Goal: Information Seeking & Learning: Learn about a topic

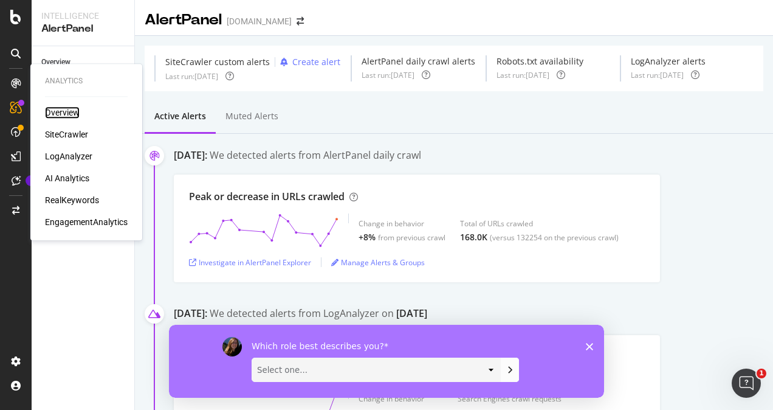
click at [62, 114] on div "Overview" at bounding box center [62, 112] width 35 height 12
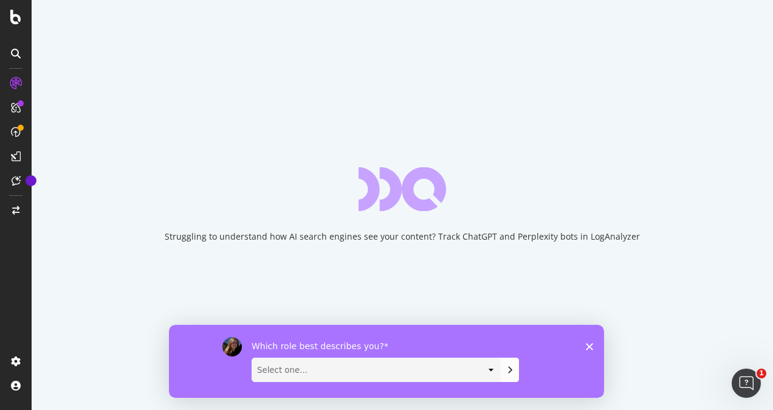
click at [587, 343] on polygon "Close survey" at bounding box center [589, 345] width 7 height 7
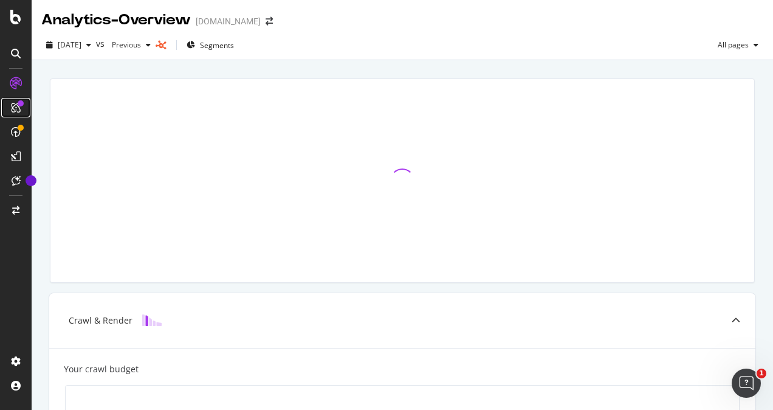
click at [18, 112] on icon at bounding box center [16, 108] width 10 height 10
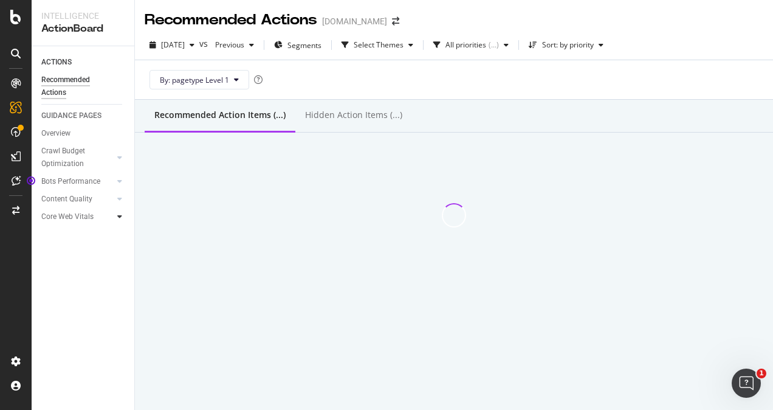
click at [115, 215] on div at bounding box center [120, 216] width 12 height 12
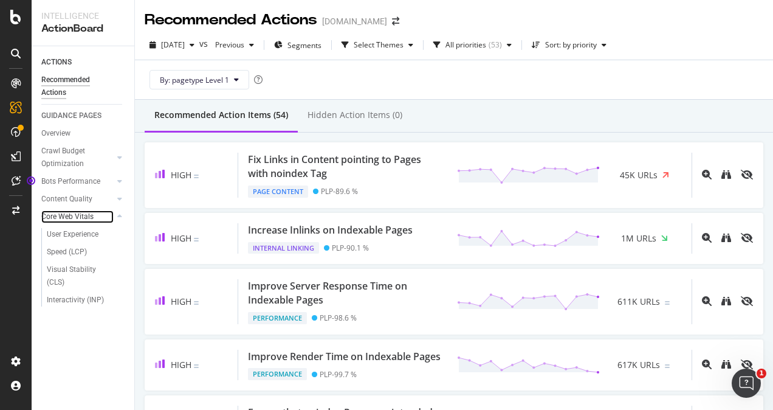
drag, startPoint x: 92, startPoint y: 214, endPoint x: 108, endPoint y: 212, distance: 16.0
click at [92, 214] on link "Core Web Vitals" at bounding box center [77, 216] width 72 height 13
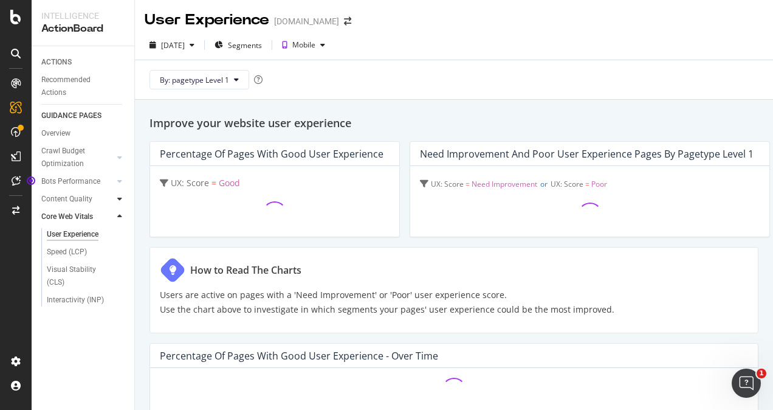
click at [118, 194] on div at bounding box center [120, 199] width 12 height 12
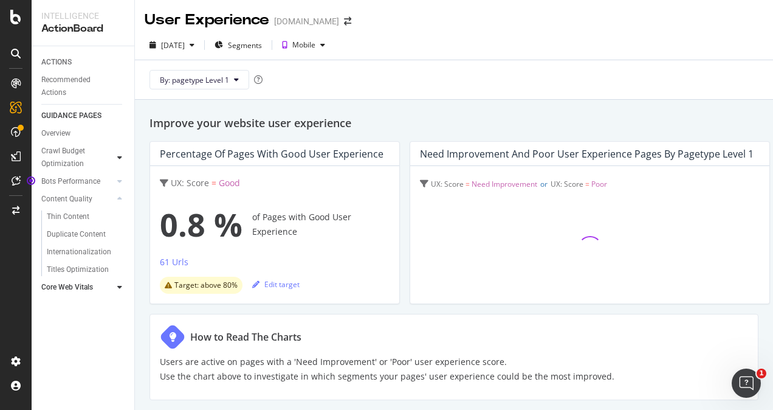
click at [123, 158] on div at bounding box center [120, 157] width 12 height 12
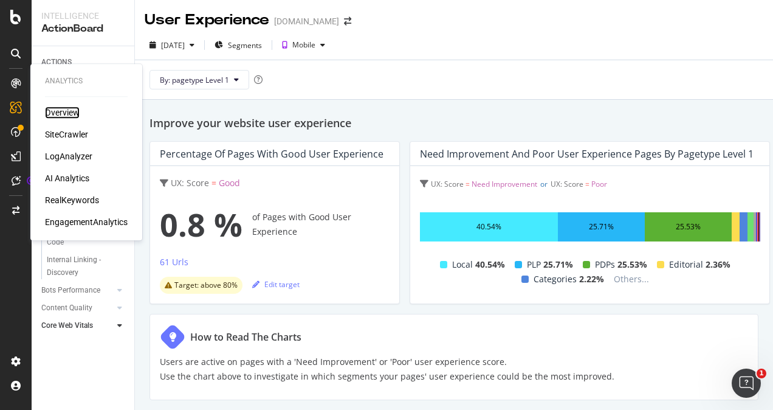
click at [55, 106] on div "Overview" at bounding box center [62, 112] width 35 height 12
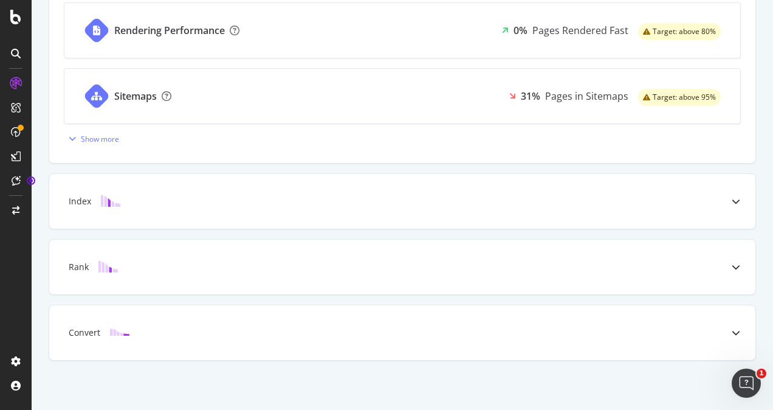
scroll to position [411, 0]
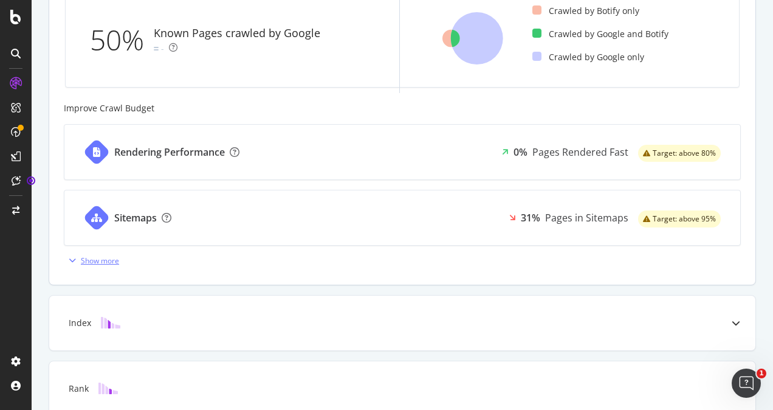
click at [89, 258] on div "Show more" at bounding box center [100, 260] width 38 height 10
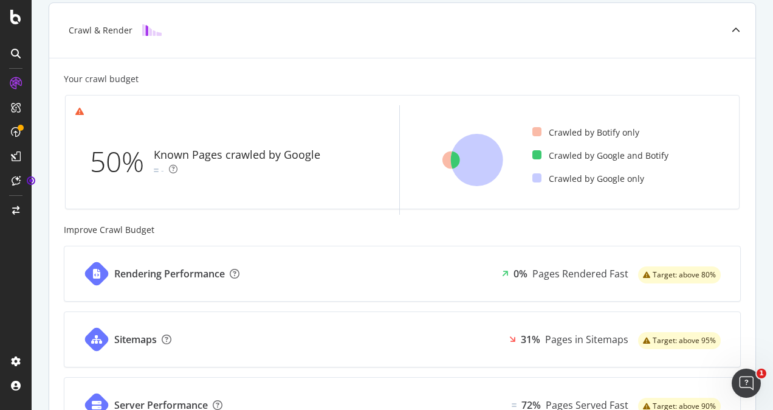
scroll to position [0, 0]
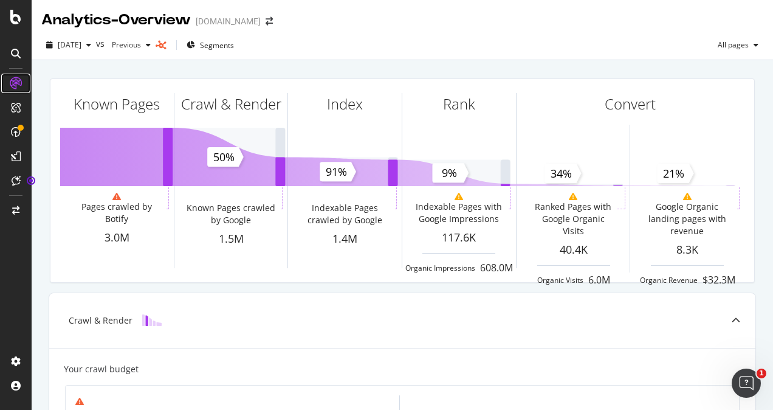
click at [18, 80] on icon at bounding box center [16, 83] width 12 height 12
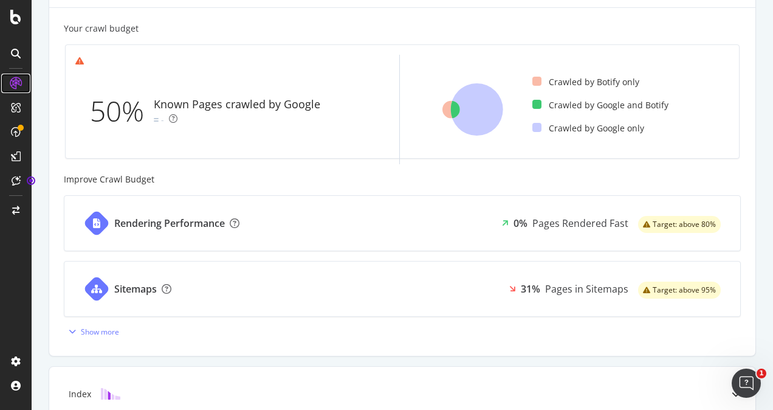
scroll to position [533, 0]
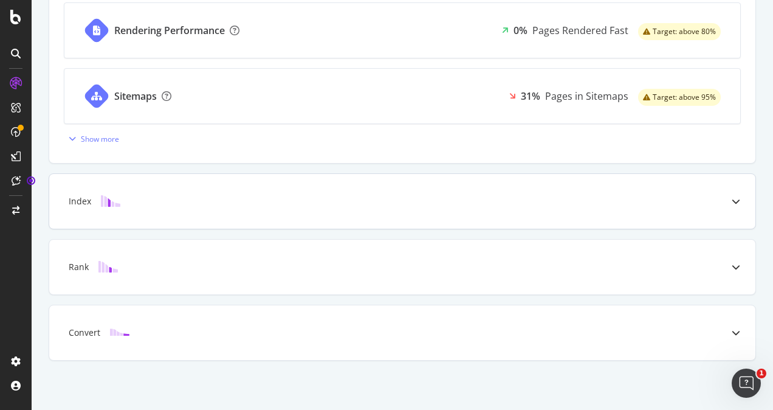
click at [723, 191] on div at bounding box center [736, 201] width 39 height 55
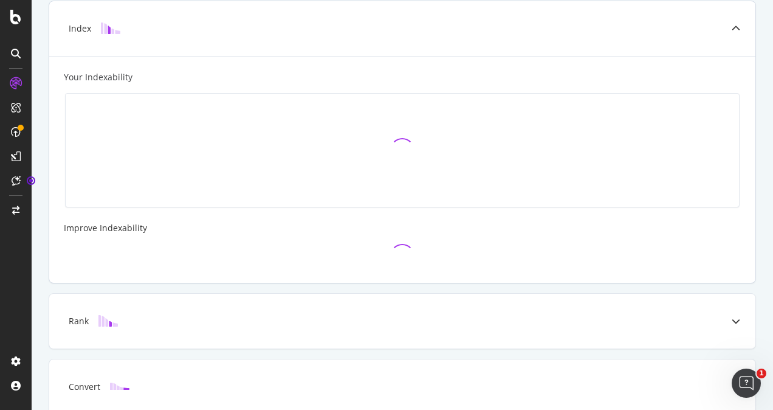
scroll to position [357, 0]
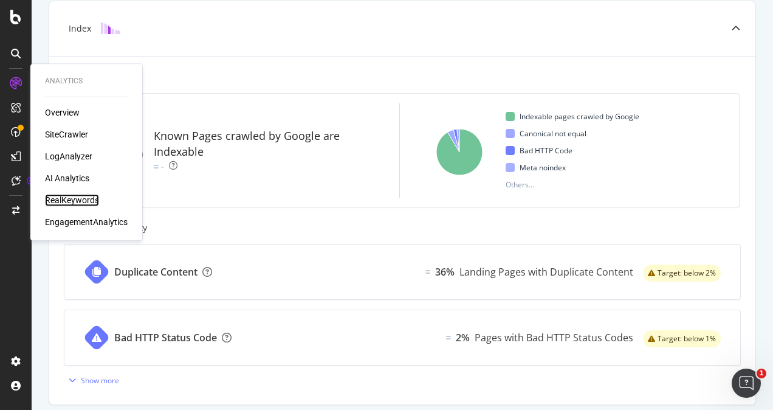
click at [84, 197] on div "RealKeywords" at bounding box center [72, 200] width 54 height 12
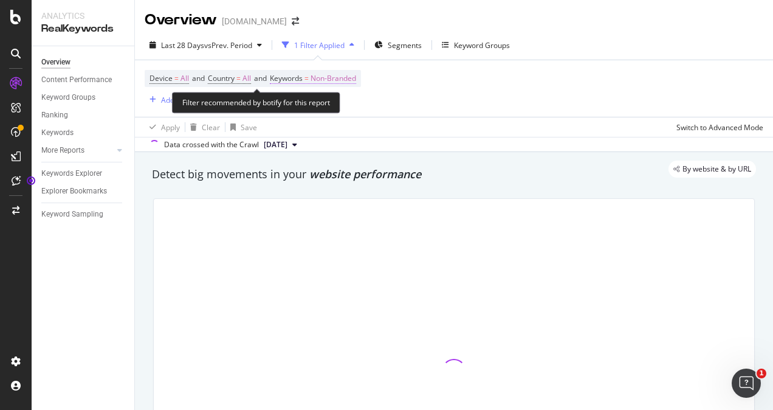
click at [346, 79] on span "Non-Branded" at bounding box center [334, 78] width 46 height 17
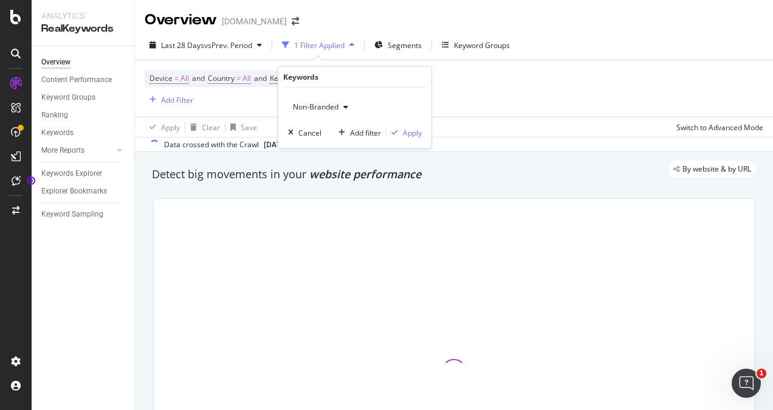
click at [332, 104] on span "Non-Branded" at bounding box center [313, 106] width 50 height 10
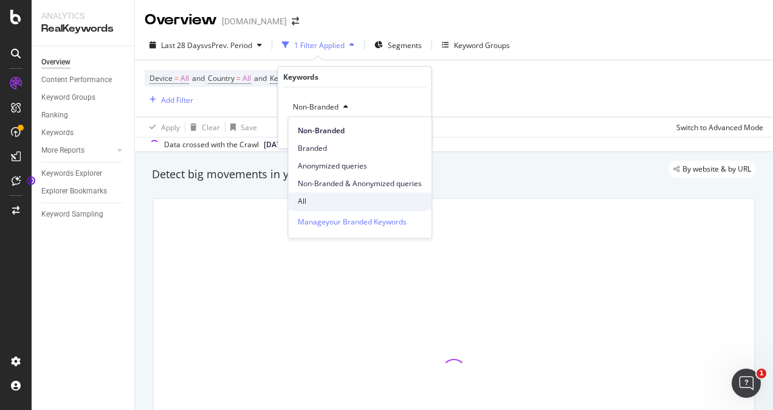
click at [314, 196] on span "All" at bounding box center [360, 201] width 124 height 11
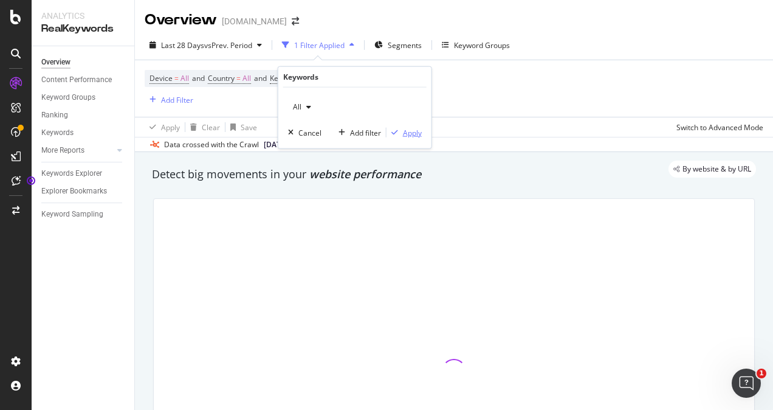
click at [408, 136] on div "Apply" at bounding box center [412, 132] width 19 height 10
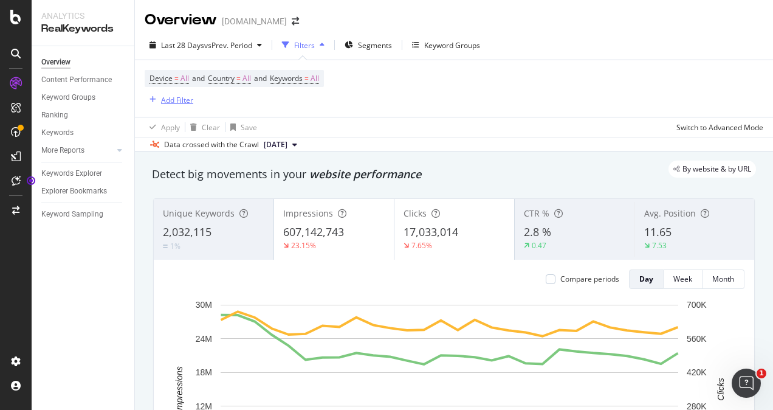
click at [176, 100] on div "Add Filter" at bounding box center [177, 100] width 32 height 10
click at [532, 131] on div "Apply Clear Save Switch to Advanced Mode" at bounding box center [454, 127] width 638 height 20
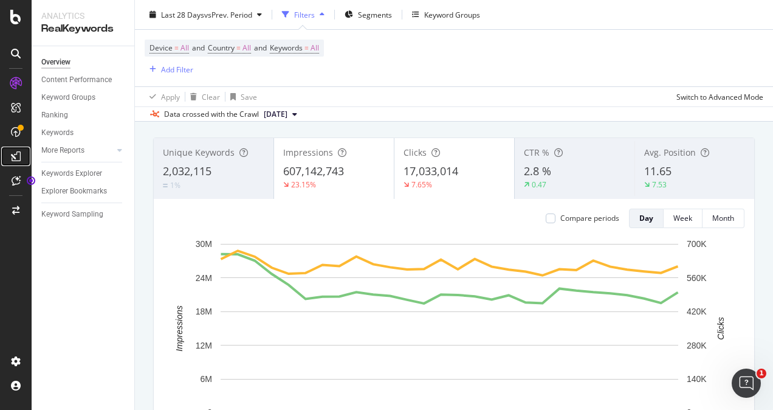
click at [17, 156] on icon at bounding box center [16, 156] width 10 height 10
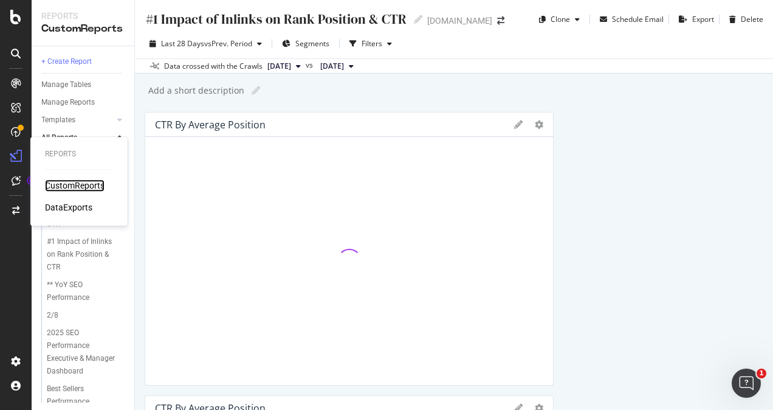
click at [69, 185] on div "CustomReports" at bounding box center [75, 185] width 60 height 12
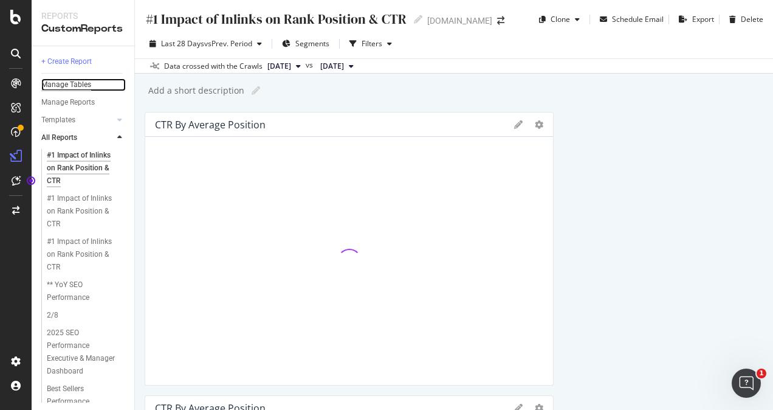
click at [70, 79] on div "Manage Tables" at bounding box center [66, 84] width 50 height 13
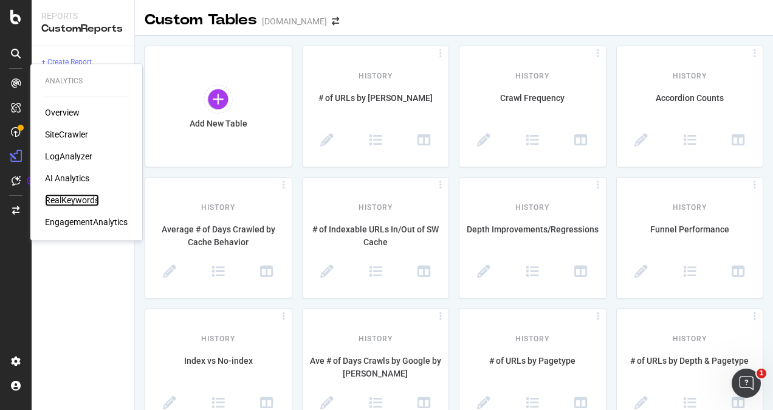
click at [73, 203] on div "RealKeywords" at bounding box center [72, 200] width 54 height 12
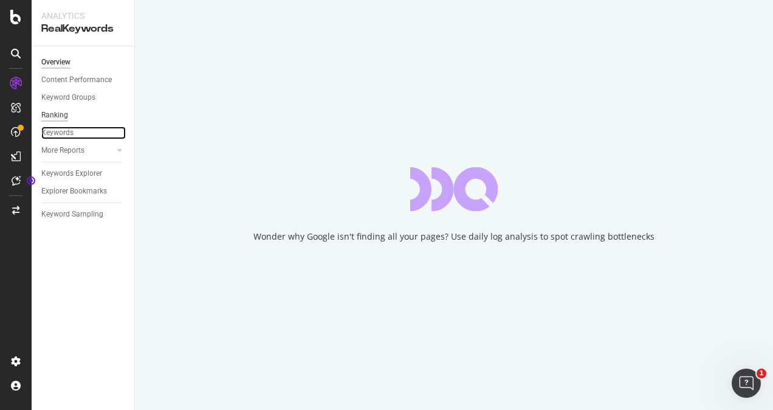
click at [58, 132] on div "Keywords" at bounding box center [57, 132] width 32 height 13
click at [55, 131] on div "Keywords" at bounding box center [57, 132] width 32 height 13
click at [577, 137] on div "Wonder why Google isn't finding all your pages? Use daily log analysis to spot …" at bounding box center [454, 205] width 638 height 410
click at [119, 151] on icon at bounding box center [119, 149] width 5 height 7
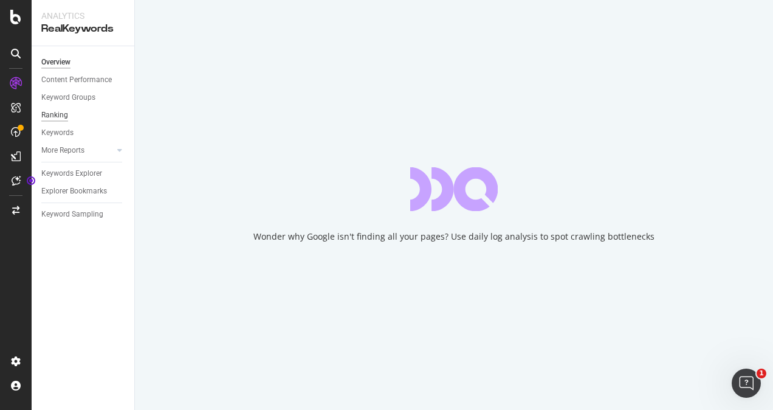
click at [119, 151] on icon at bounding box center [119, 149] width 5 height 7
click at [63, 119] on div "Ranking" at bounding box center [54, 115] width 27 height 13
click at [60, 116] on div "Ranking" at bounding box center [54, 115] width 27 height 13
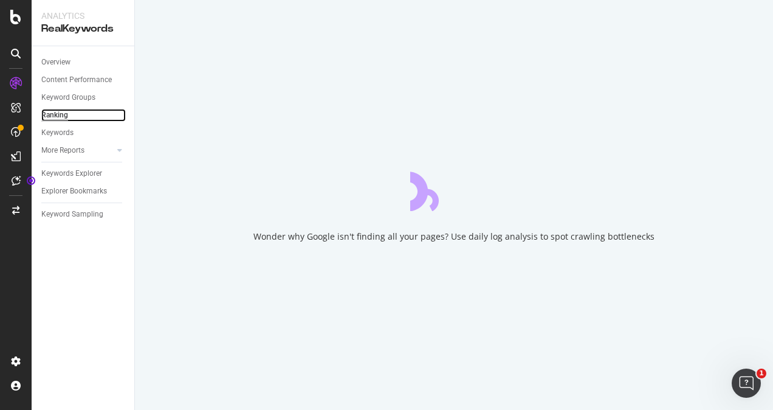
click at [60, 116] on div "Ranking" at bounding box center [54, 115] width 27 height 13
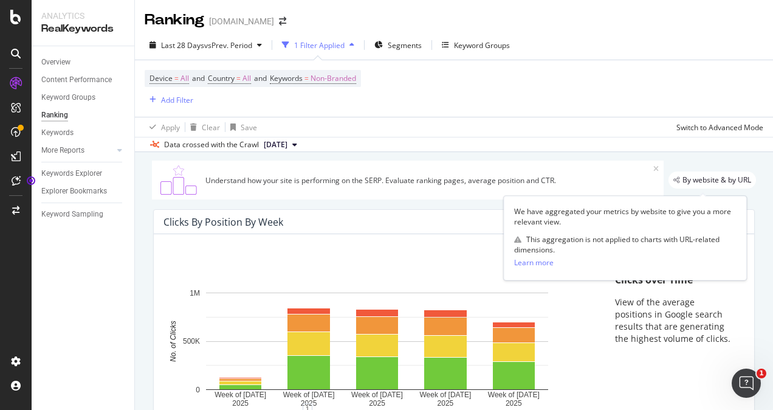
click at [706, 180] on span "By website & by URL" at bounding box center [717, 179] width 69 height 7
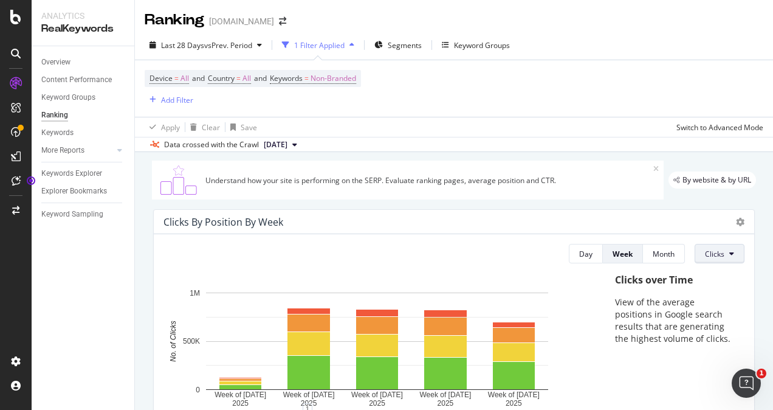
click at [704, 246] on button "Clicks" at bounding box center [720, 253] width 50 height 19
click at [705, 255] on span "Clicks" at bounding box center [714, 254] width 19 height 10
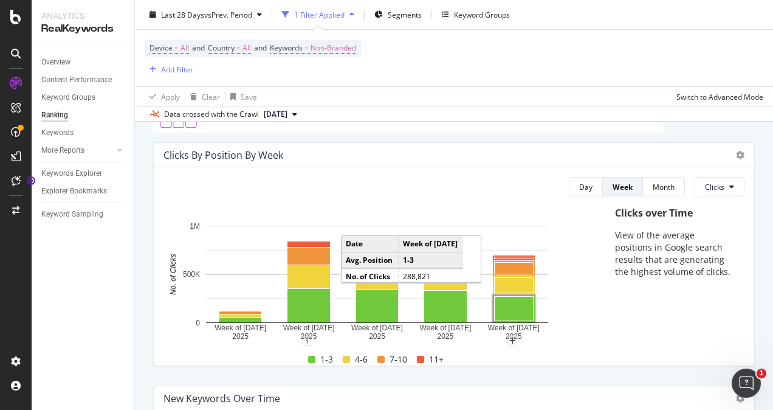
scroll to position [122, 0]
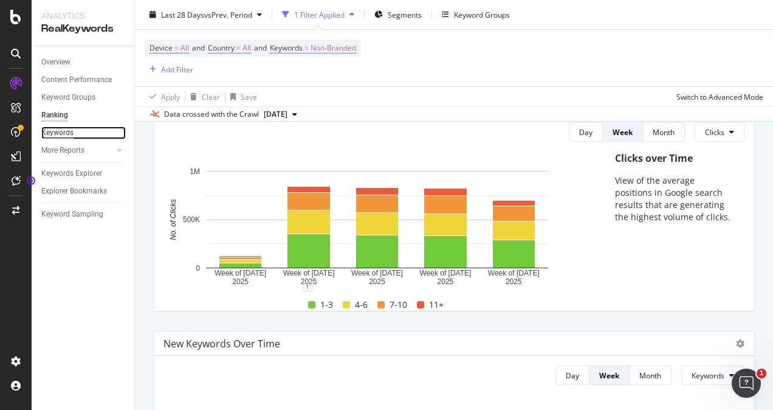
click at [58, 136] on div "Keywords" at bounding box center [57, 132] width 32 height 13
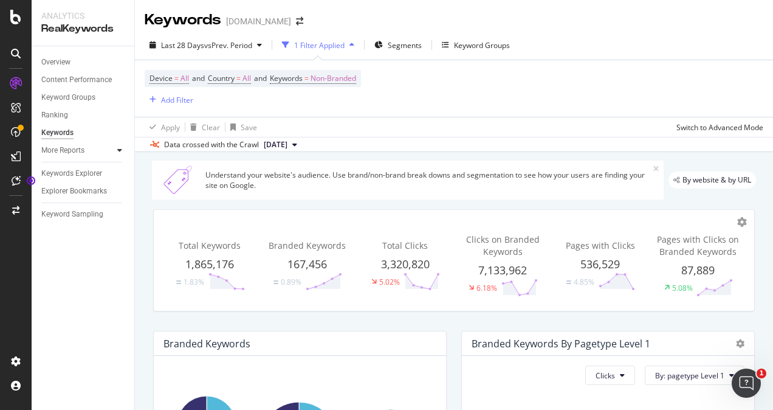
click at [118, 147] on icon at bounding box center [119, 149] width 5 height 7
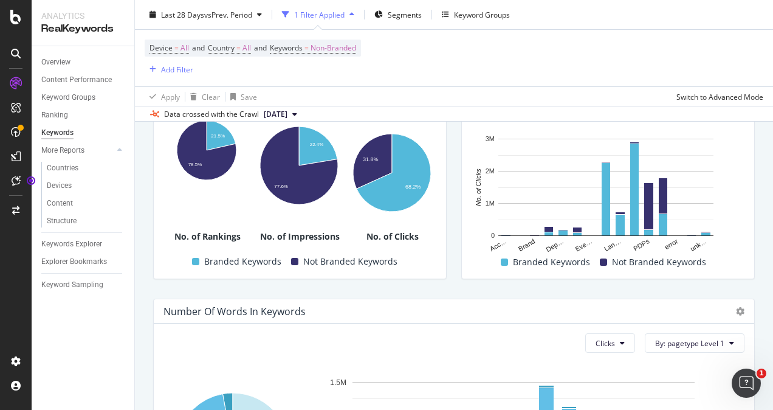
scroll to position [279, 0]
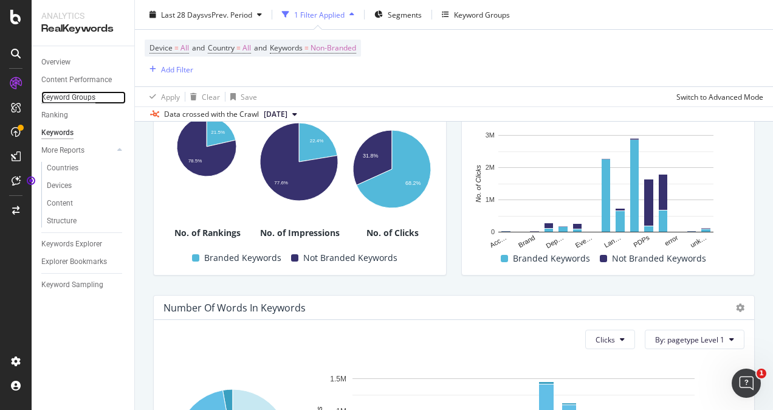
click at [79, 99] on div "Keyword Groups" at bounding box center [68, 97] width 54 height 13
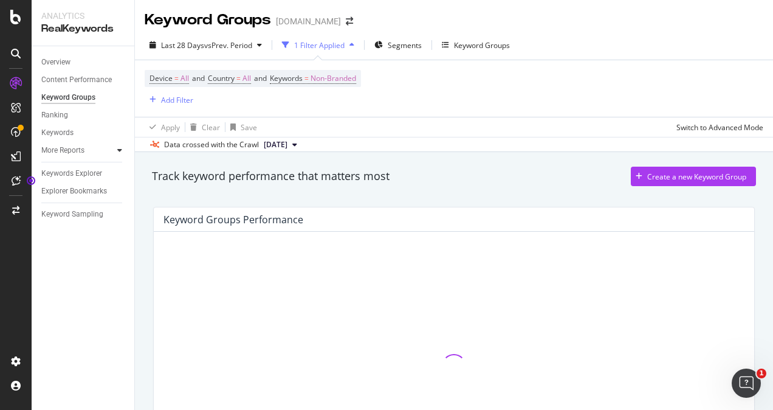
click at [121, 151] on icon at bounding box center [119, 149] width 5 height 7
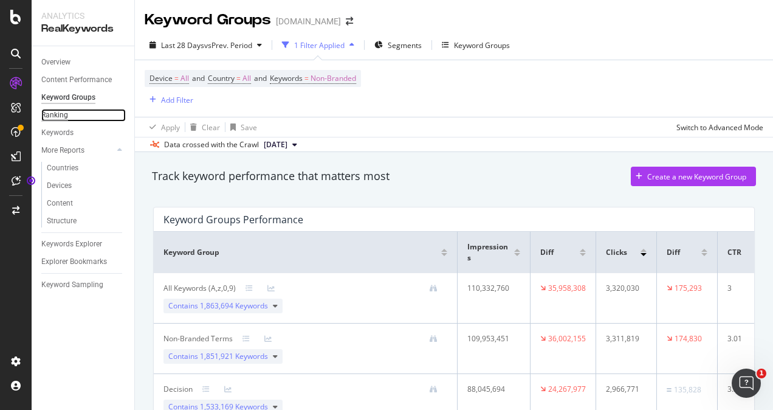
click at [64, 112] on div "Ranking" at bounding box center [54, 115] width 27 height 13
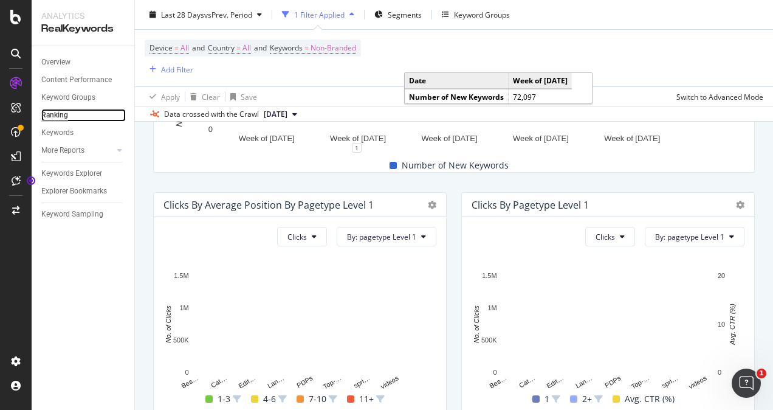
scroll to position [504, 0]
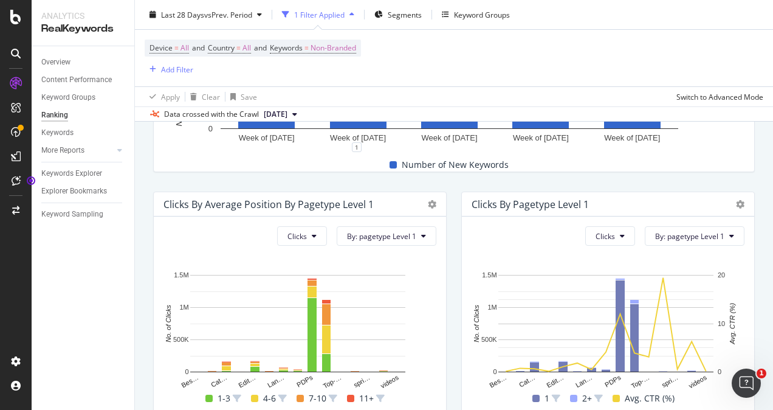
click at [625, 267] on div "Hold CTRL while clicking to filter the report. Bes… Cat… Edit… Lan… PDPs Top-… …" at bounding box center [608, 330] width 273 height 150
click at [306, 235] on button "Clicks" at bounding box center [302, 235] width 50 height 19
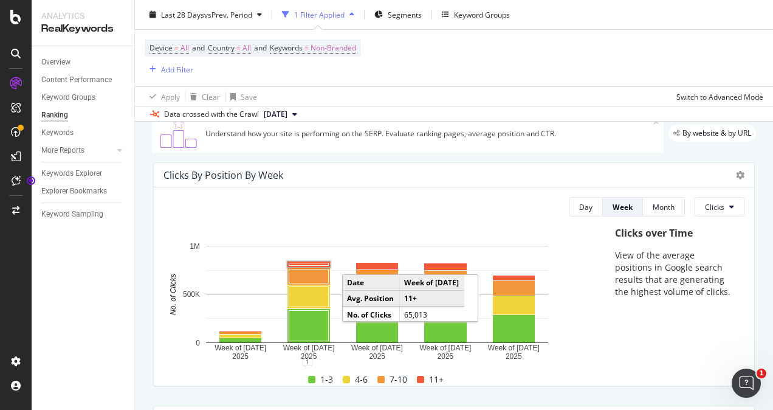
scroll to position [0, 0]
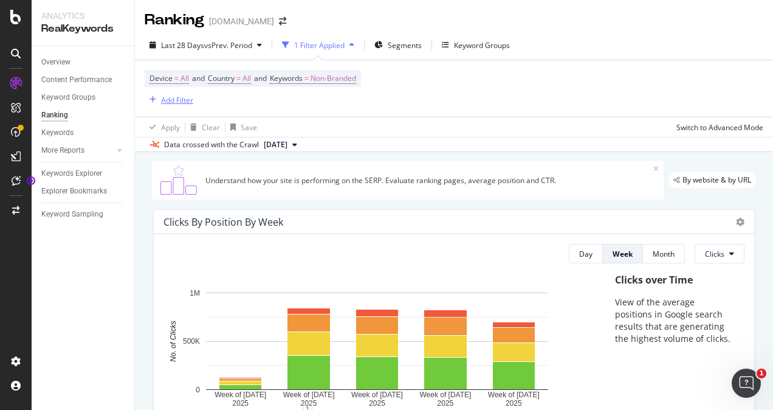
click at [177, 97] on div "Add Filter" at bounding box center [177, 100] width 32 height 10
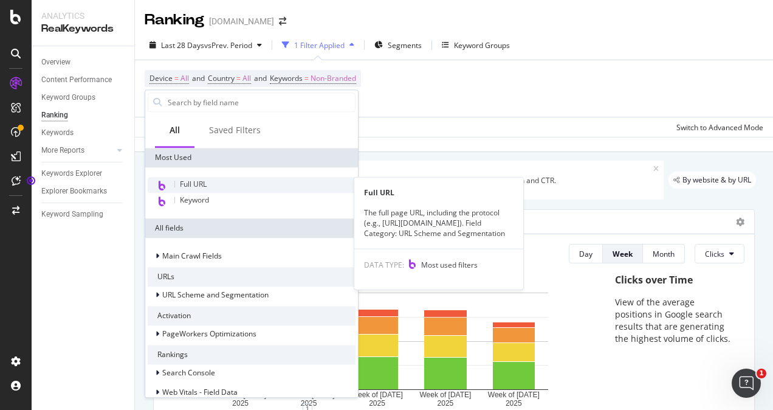
click at [201, 180] on span "Full URL" at bounding box center [193, 184] width 27 height 10
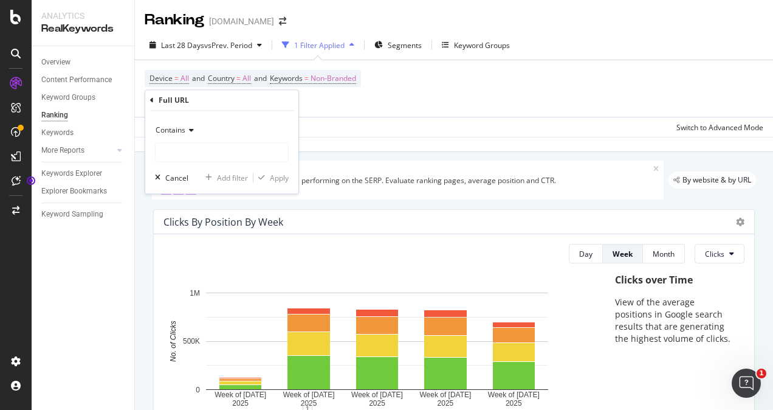
click at [212, 162] on div "Contains Cancel Add filter Apply" at bounding box center [221, 152] width 153 height 83
click at [207, 146] on input "text" at bounding box center [222, 151] width 132 height 19
type input "/n"
click at [273, 182] on div "Apply" at bounding box center [279, 178] width 19 height 10
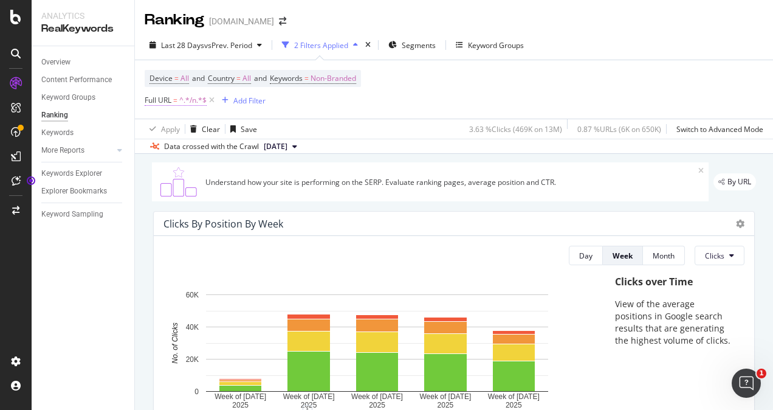
click at [187, 105] on span "^.*/n.*$" at bounding box center [192, 100] width 27 height 17
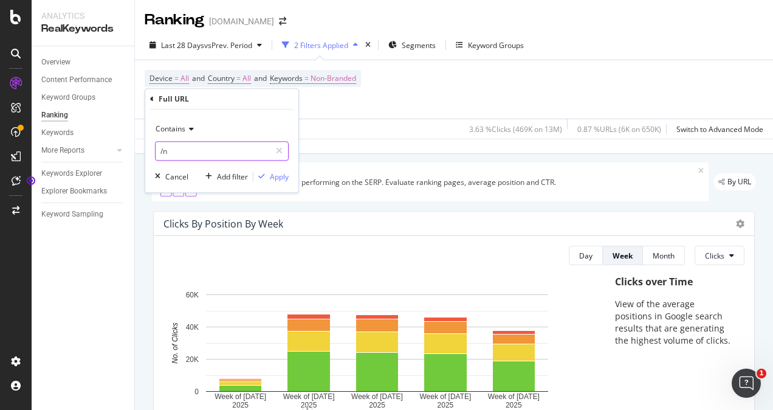
click at [185, 151] on input "/n" at bounding box center [213, 150] width 115 height 19
type input "/pl/"
click at [278, 176] on div "Apply" at bounding box center [279, 176] width 19 height 10
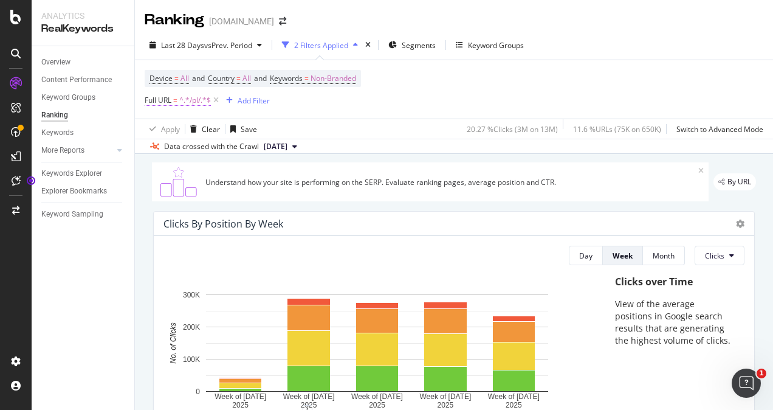
click at [190, 102] on span "^.*/pl/.*$" at bounding box center [195, 100] width 32 height 17
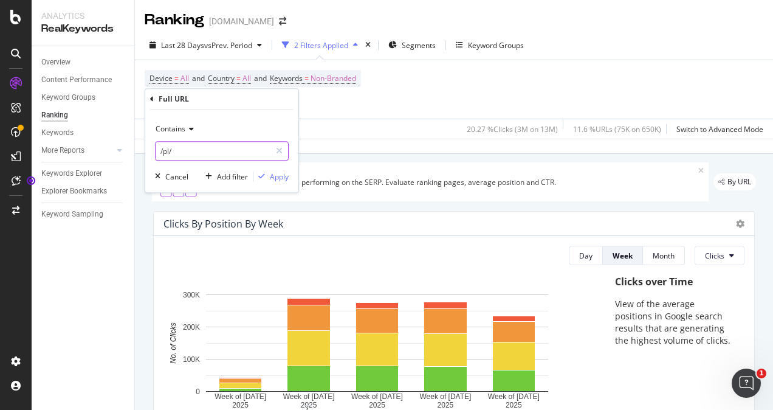
click at [197, 153] on input "/pl/" at bounding box center [213, 150] width 115 height 19
type input "/pd"
click at [277, 171] on div "Apply" at bounding box center [279, 176] width 19 height 10
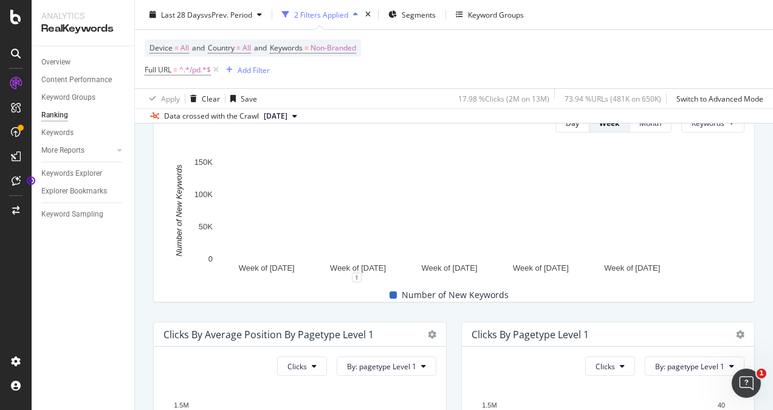
scroll to position [377, 0]
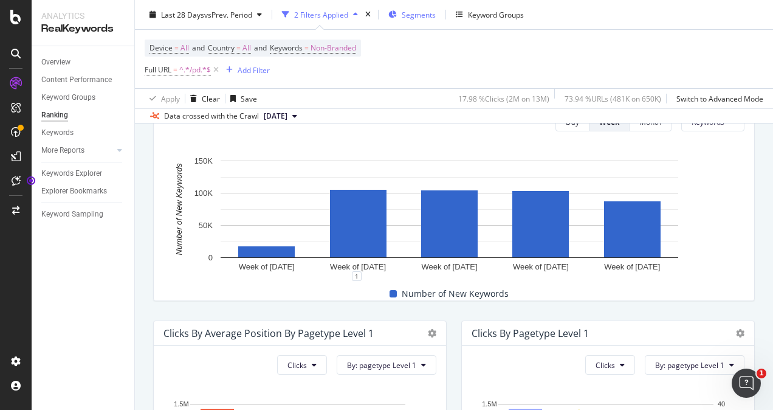
click at [415, 12] on span "Segments" at bounding box center [419, 14] width 34 height 10
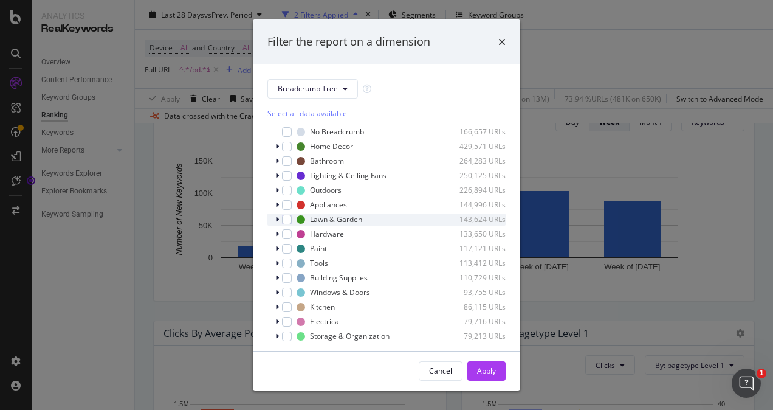
scroll to position [12, 0]
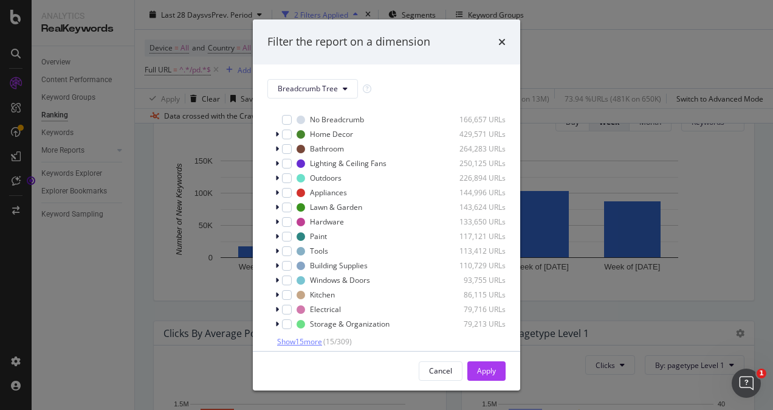
click at [294, 339] on span "Show 15 more" at bounding box center [299, 341] width 45 height 10
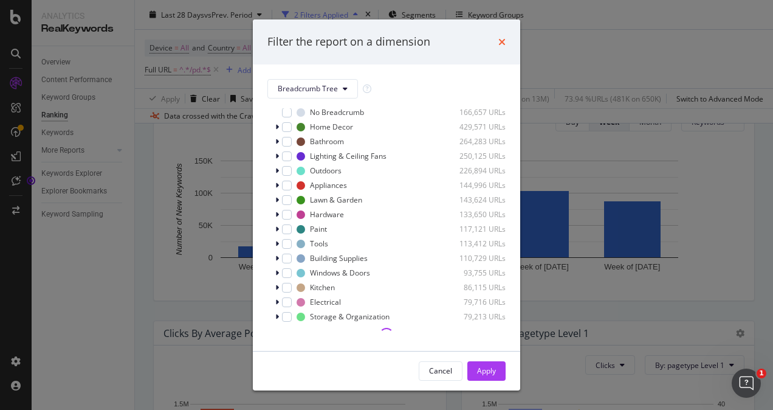
click at [501, 43] on icon "times" at bounding box center [501, 42] width 7 height 10
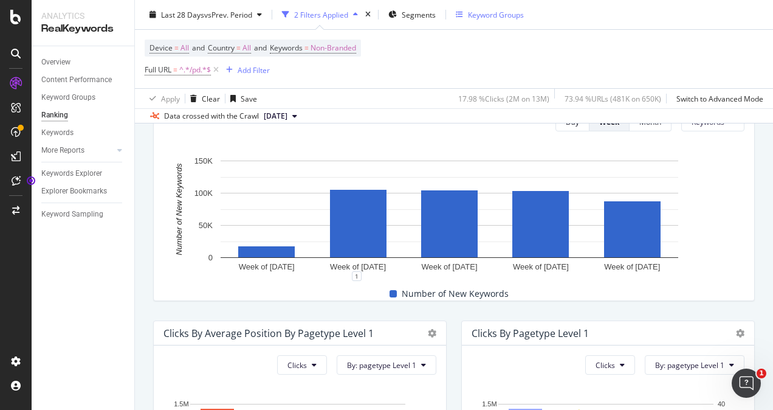
click at [487, 12] on div "Keyword Groups" at bounding box center [496, 14] width 56 height 10
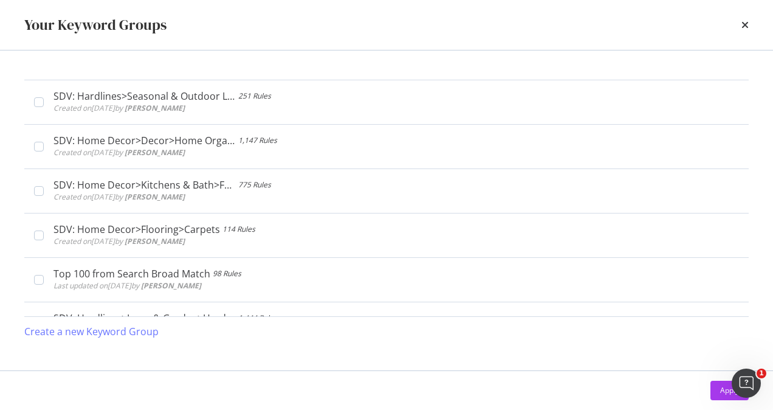
scroll to position [1608, 0]
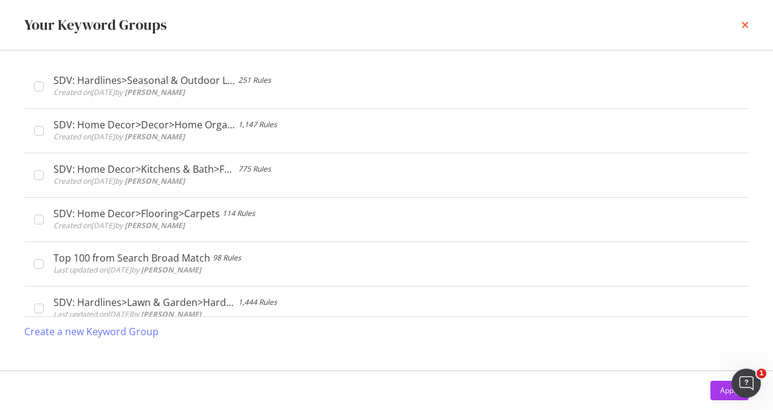
click at [746, 24] on icon "times" at bounding box center [744, 25] width 7 height 10
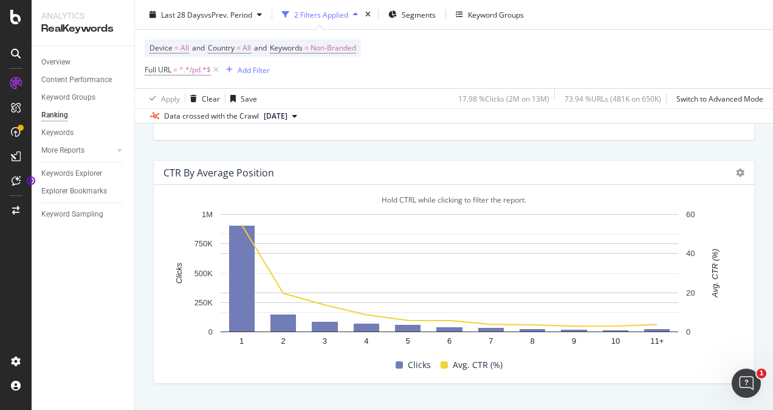
scroll to position [1293, 0]
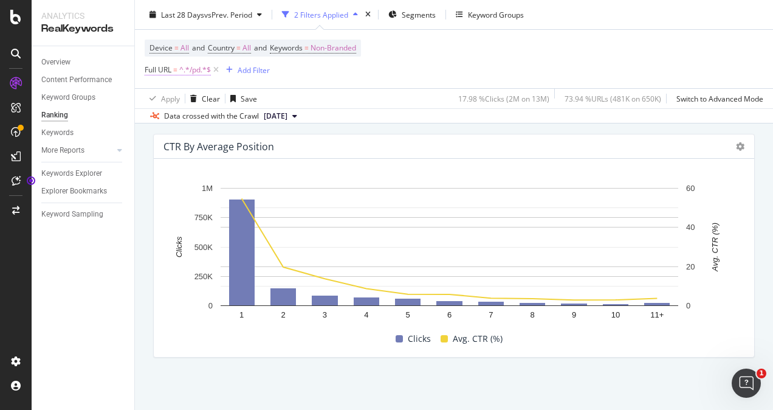
click at [193, 72] on span "^.*/pd.*$" at bounding box center [195, 69] width 32 height 17
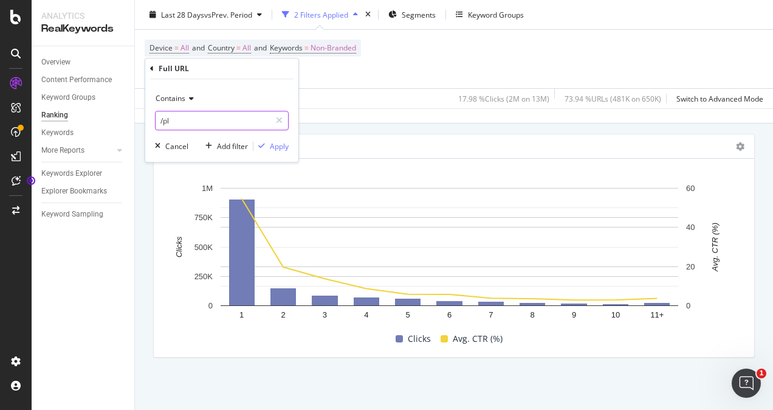
type input "/pl"
click at [280, 143] on div "Apply" at bounding box center [279, 146] width 19 height 10
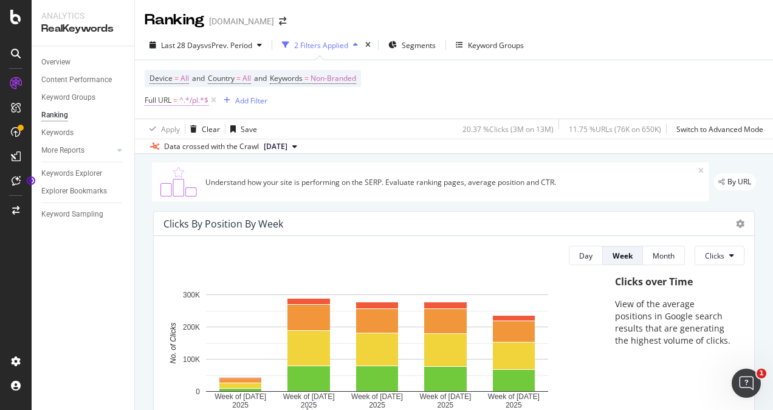
click at [185, 100] on span "^.*/pl.*$" at bounding box center [193, 100] width 29 height 17
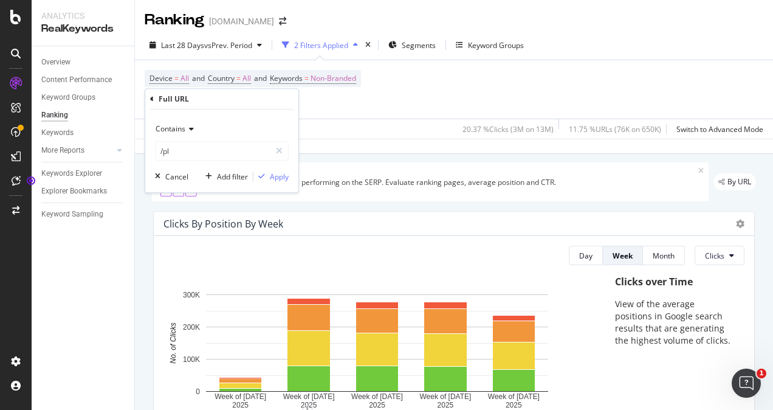
click at [427, 94] on div "Device = All and Country = All and Keywords = Non-Branded Full URL = ^.*/pl.*$ …" at bounding box center [454, 89] width 619 height 58
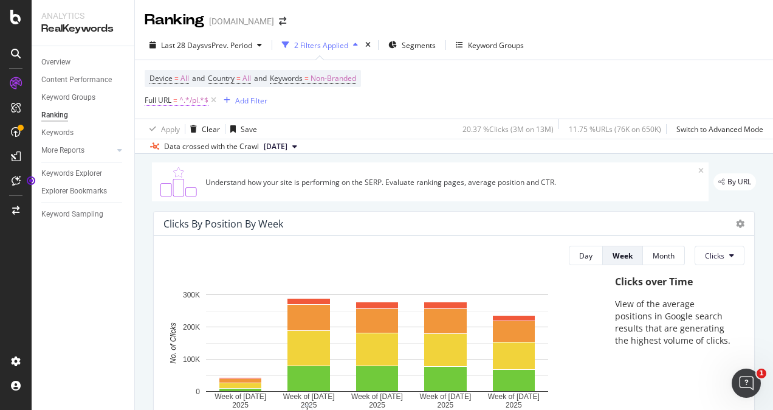
click at [190, 102] on span "^.*/pl.*$" at bounding box center [193, 100] width 29 height 17
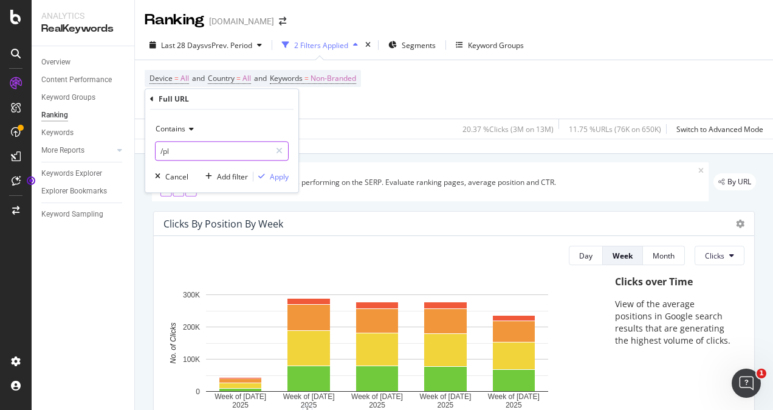
click at [196, 149] on input "/pl" at bounding box center [213, 150] width 115 height 19
type input "/pd/"
click at [268, 175] on div "button" at bounding box center [261, 176] width 16 height 7
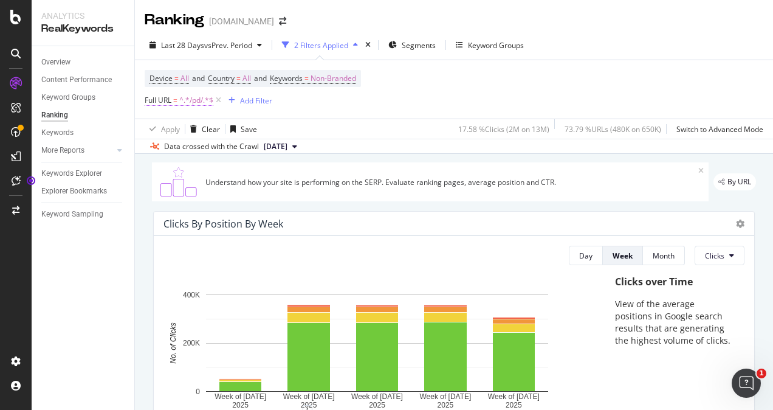
click at [190, 97] on span "^.*/pd/.*$" at bounding box center [196, 100] width 34 height 17
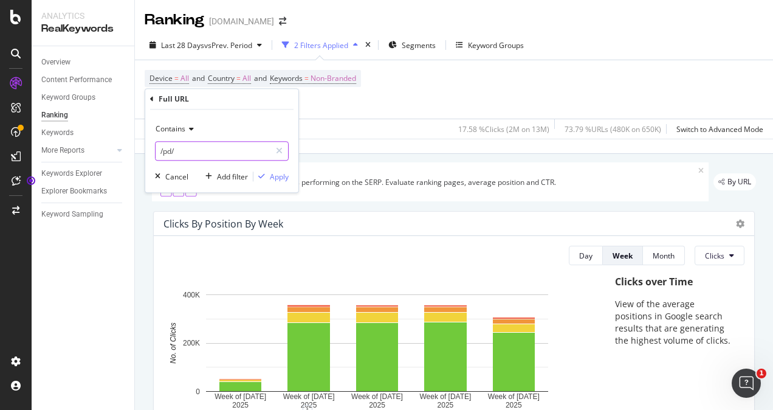
click at [203, 148] on input "/pd/" at bounding box center [213, 150] width 115 height 19
click at [212, 152] on input "/" at bounding box center [213, 150] width 115 height 19
type input "/c/"
click at [287, 174] on div "Apply" at bounding box center [279, 176] width 19 height 10
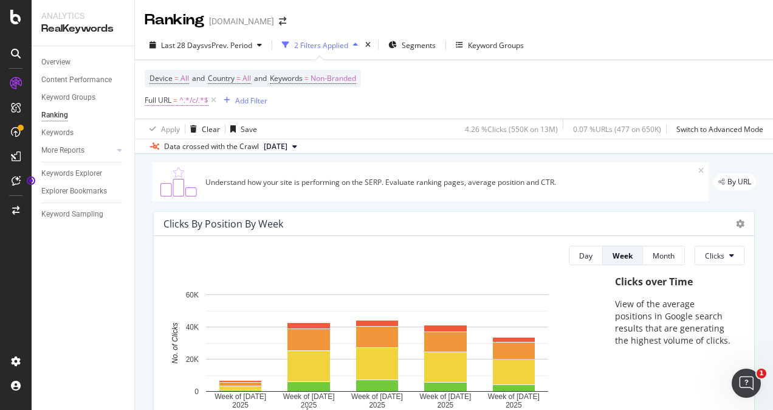
click at [201, 102] on span "^.*/c/.*$" at bounding box center [193, 100] width 29 height 17
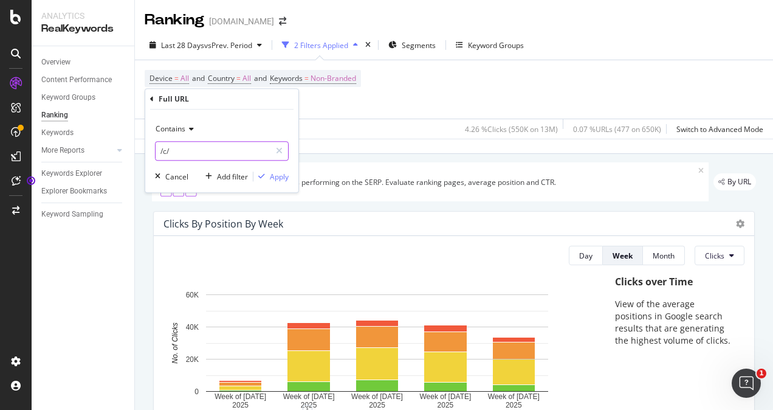
click at [196, 151] on input "/c/" at bounding box center [213, 150] width 115 height 19
type input "/c"
click at [271, 171] on div "Apply" at bounding box center [279, 176] width 19 height 10
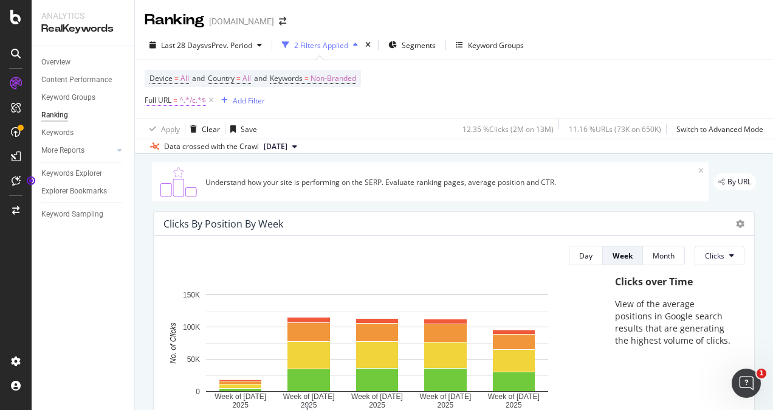
click at [185, 101] on span "^.*/c.*$" at bounding box center [192, 100] width 27 height 17
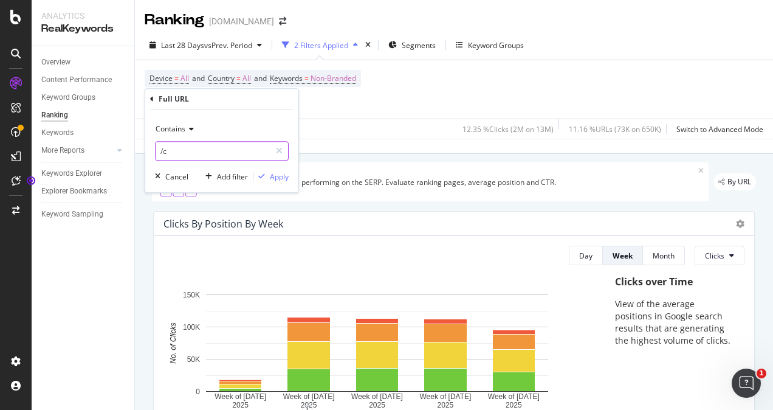
click at [190, 146] on input "/c" at bounding box center [213, 150] width 115 height 19
type input "/pd/"
click at [280, 178] on div "Apply" at bounding box center [279, 176] width 19 height 10
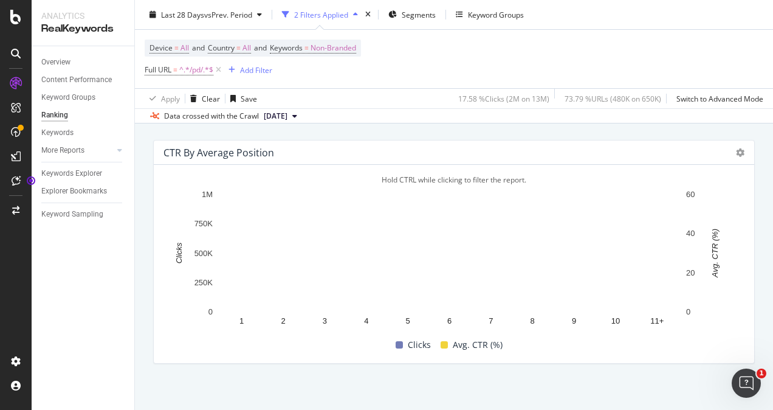
scroll to position [1283, 0]
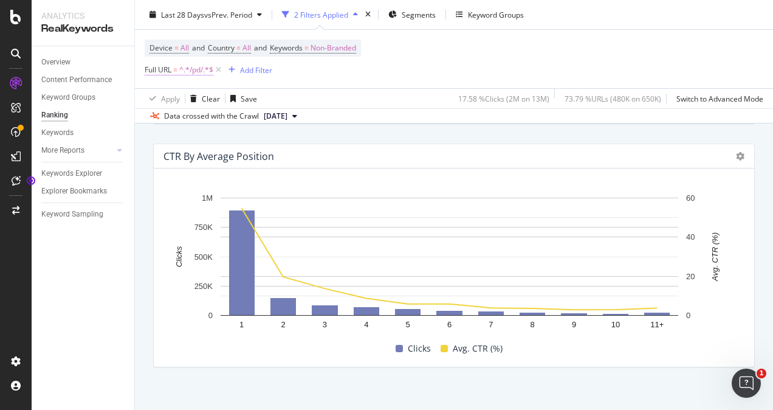
click at [196, 71] on span "^.*/pd/.*$" at bounding box center [196, 69] width 34 height 17
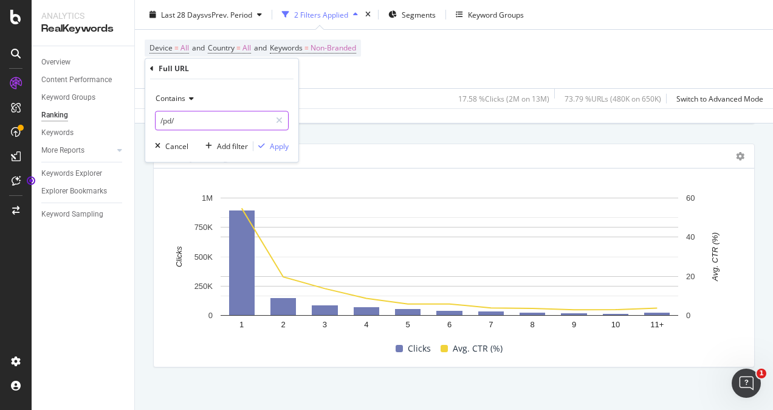
click at [221, 114] on input "/pd/" at bounding box center [213, 120] width 115 height 19
type input "/n"
click at [272, 150] on div "Apply" at bounding box center [279, 146] width 19 height 10
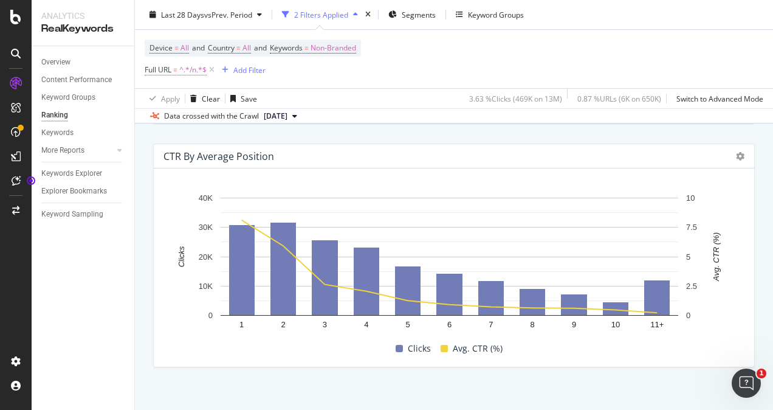
click at [177, 69] on span "=" at bounding box center [175, 69] width 4 height 10
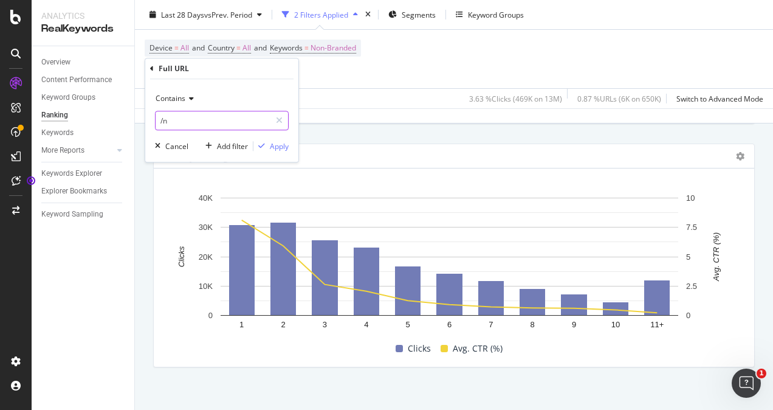
click at [210, 115] on input "/n" at bounding box center [213, 120] width 115 height 19
click at [191, 94] on div "Contains" at bounding box center [222, 98] width 134 height 19
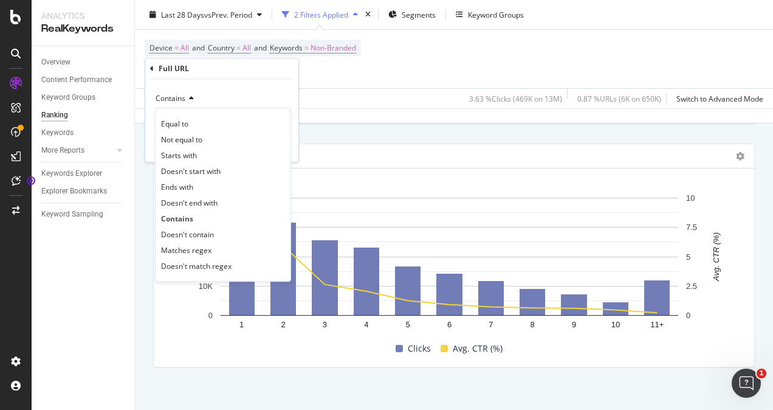
click at [377, 139] on div "CTR By Average Position Hold CTRL while clicking to filter the report. 1 2 3 4 …" at bounding box center [454, 255] width 616 height 243
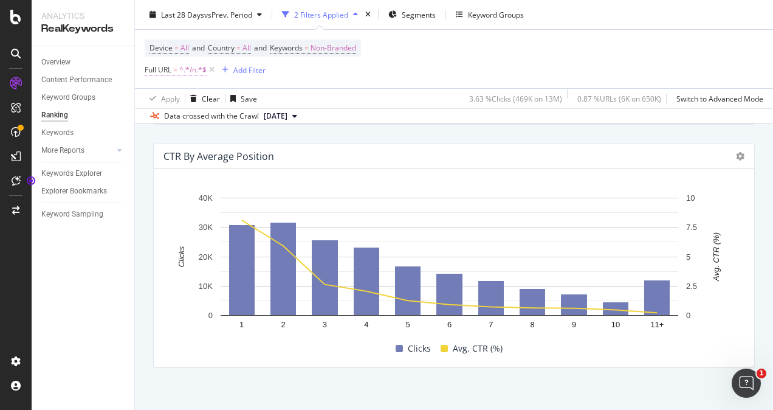
click at [185, 70] on span "^.*/n.*$" at bounding box center [192, 69] width 27 height 17
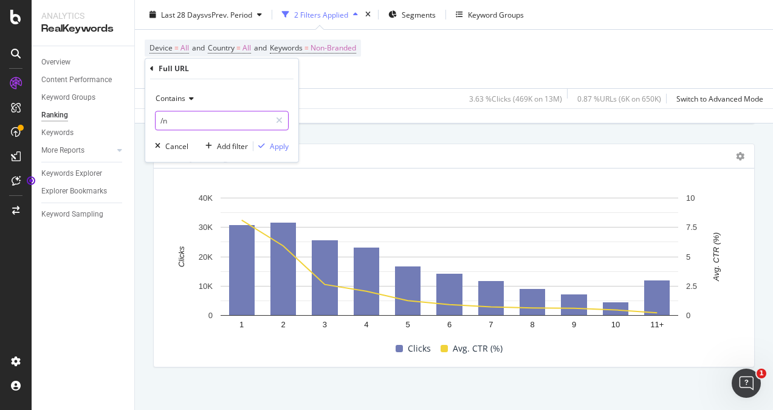
click at [201, 122] on input "/n" at bounding box center [213, 120] width 115 height 19
click at [239, 119] on input "/n" at bounding box center [213, 120] width 115 height 19
type input "/n/"
click at [279, 146] on div "Apply" at bounding box center [279, 146] width 19 height 10
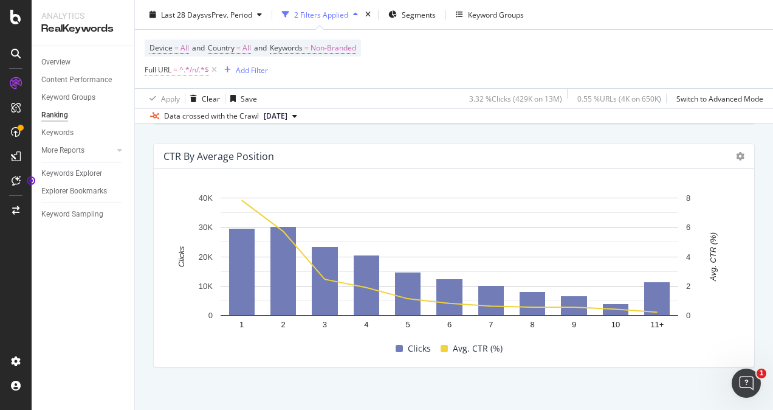
click at [187, 69] on span "^.*/n/.*$" at bounding box center [194, 69] width 30 height 17
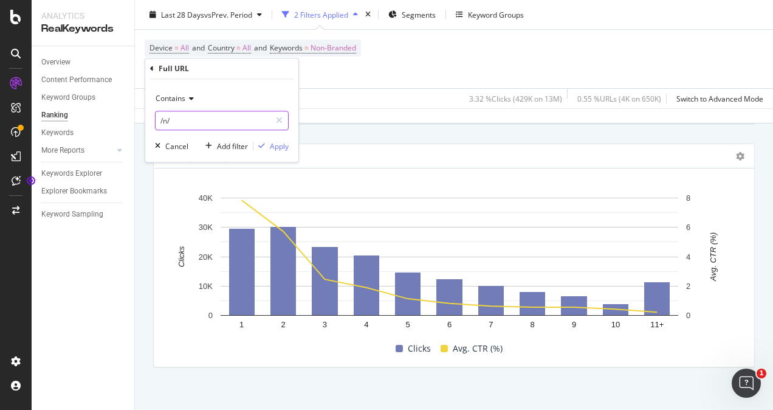
click at [167, 122] on input "/n/" at bounding box center [213, 120] width 115 height 19
click at [167, 123] on input "/n/" at bounding box center [213, 120] width 115 height 19
type input "/c/"
click at [278, 146] on div "Apply" at bounding box center [279, 146] width 19 height 10
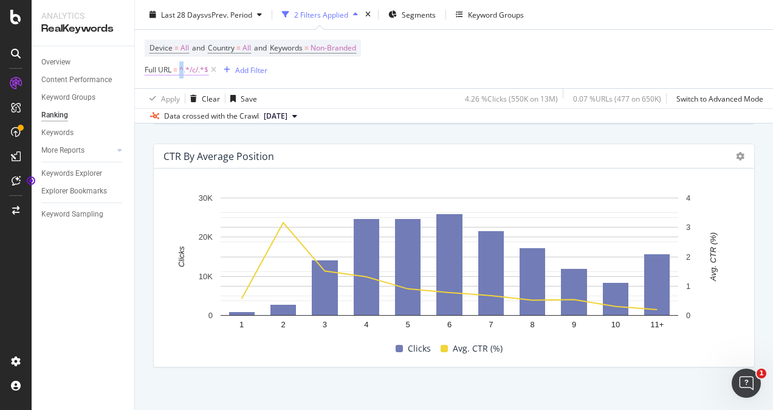
click at [182, 67] on span "^.*/c/.*$" at bounding box center [193, 69] width 29 height 17
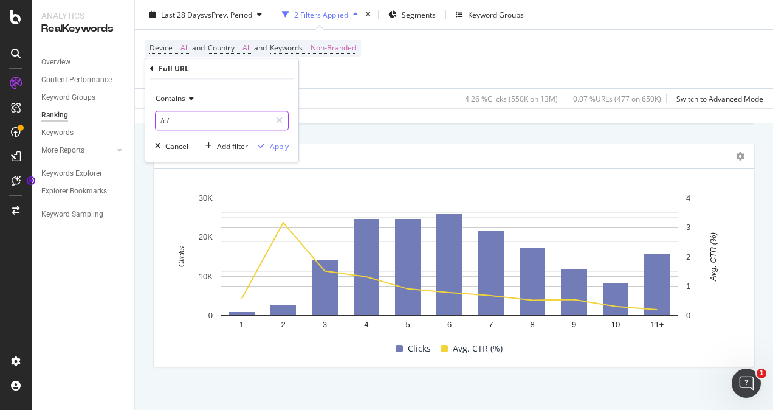
drag, startPoint x: 182, startPoint y: 67, endPoint x: 183, endPoint y: 119, distance: 51.7
click at [183, 119] on input "/c/" at bounding box center [213, 120] width 115 height 19
type input "/pl/"
click at [272, 145] on div "Apply" at bounding box center [279, 146] width 19 height 10
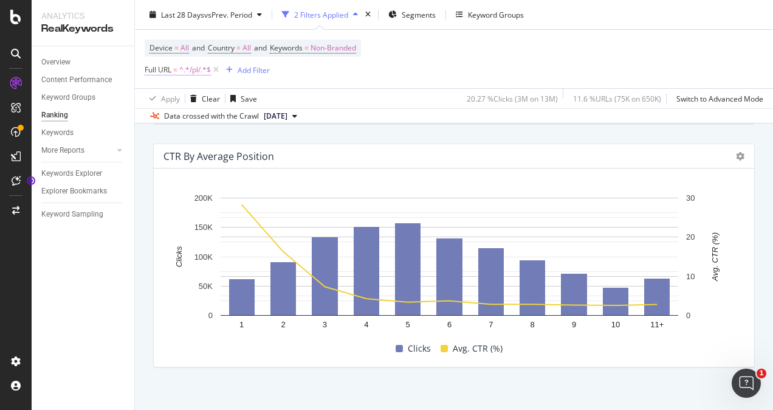
click at [184, 69] on span "^.*/pl/.*$" at bounding box center [195, 69] width 32 height 17
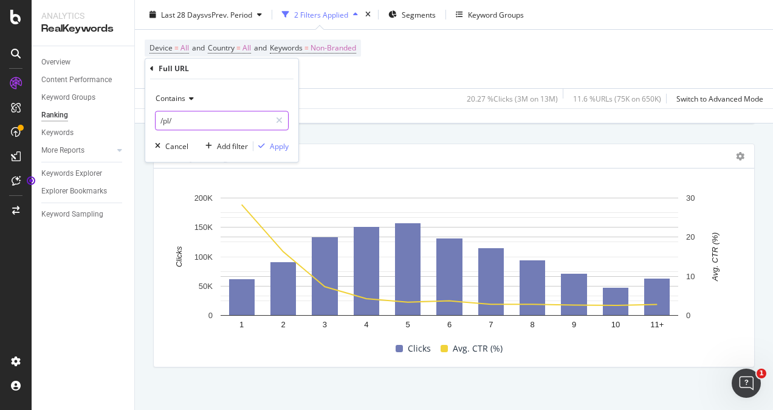
click at [198, 126] on input "/pl/" at bounding box center [213, 120] width 115 height 19
click at [197, 119] on input "/pl/" at bounding box center [213, 120] width 115 height 19
type input "/c/"
click at [292, 147] on div "Contains /c/ Cancel Add filter Apply" at bounding box center [221, 120] width 153 height 83
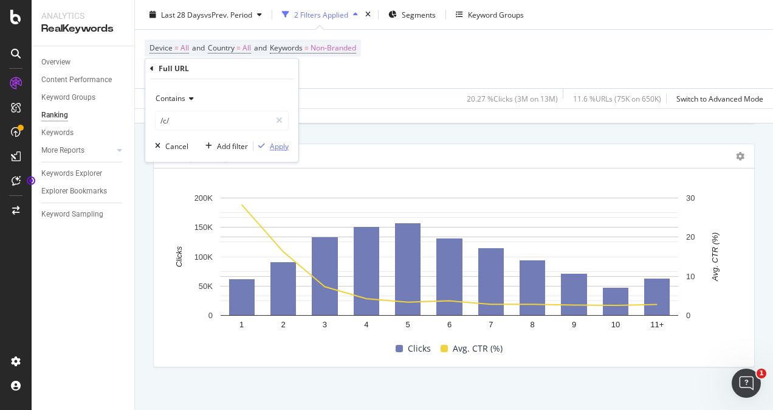
click at [275, 143] on div "Apply" at bounding box center [279, 146] width 19 height 10
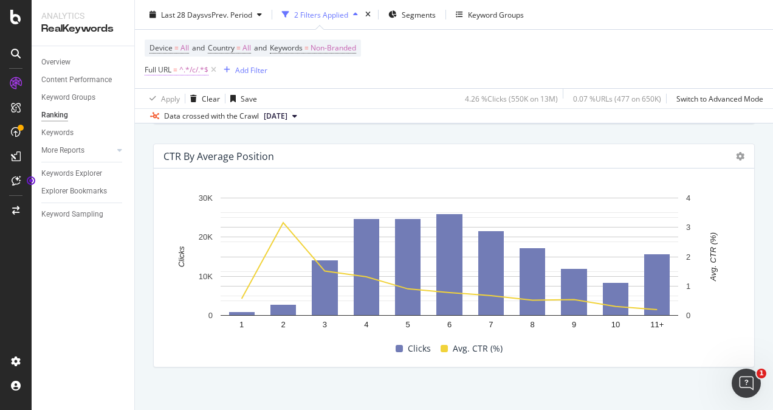
click at [197, 70] on span "^.*/c/.*$" at bounding box center [193, 69] width 29 height 17
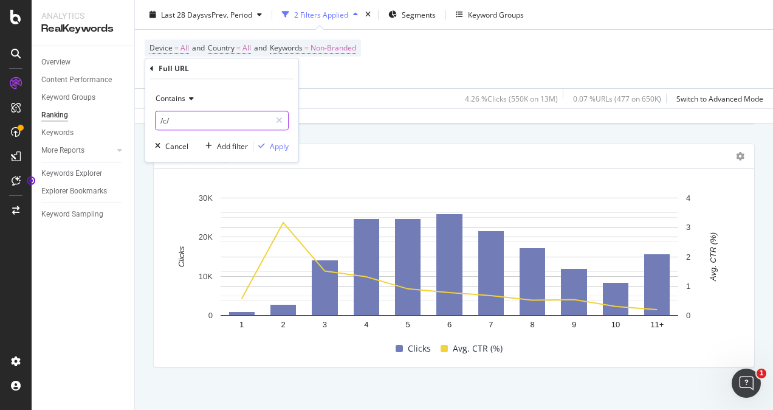
click at [190, 122] on input "/c/" at bounding box center [213, 120] width 115 height 19
type input "/c"
click at [269, 145] on div "button" at bounding box center [261, 145] width 16 height 7
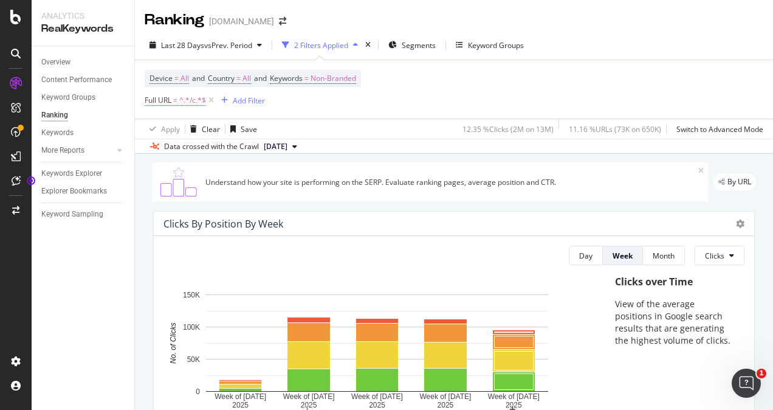
click at [168, 101] on span "Full URL" at bounding box center [158, 100] width 27 height 10
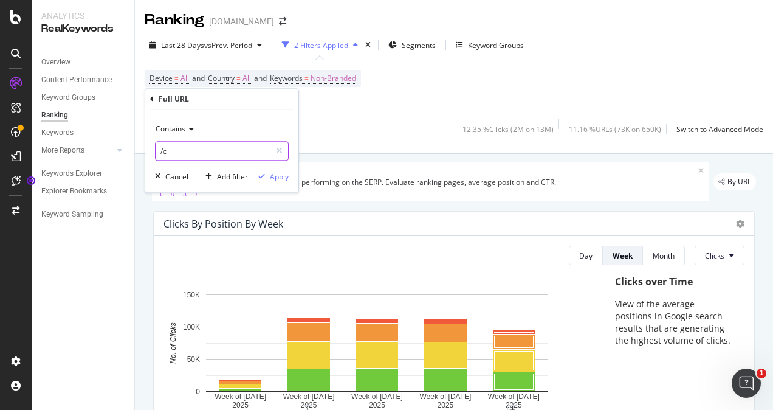
click at [191, 157] on input "/c" at bounding box center [213, 150] width 115 height 19
type input "/pd/"
click at [282, 173] on div "Apply" at bounding box center [279, 176] width 19 height 10
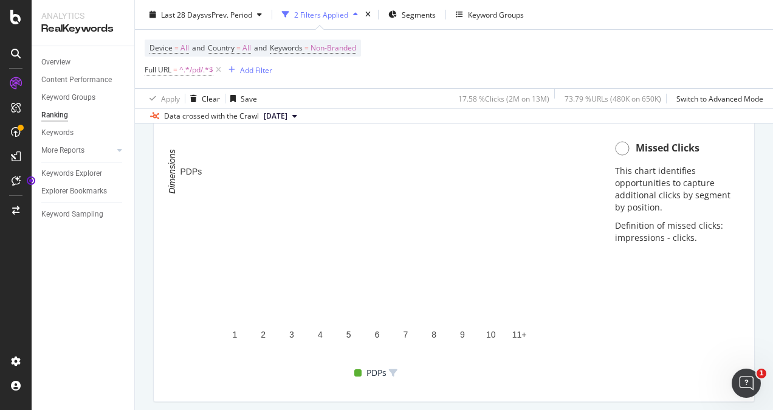
scroll to position [1293, 0]
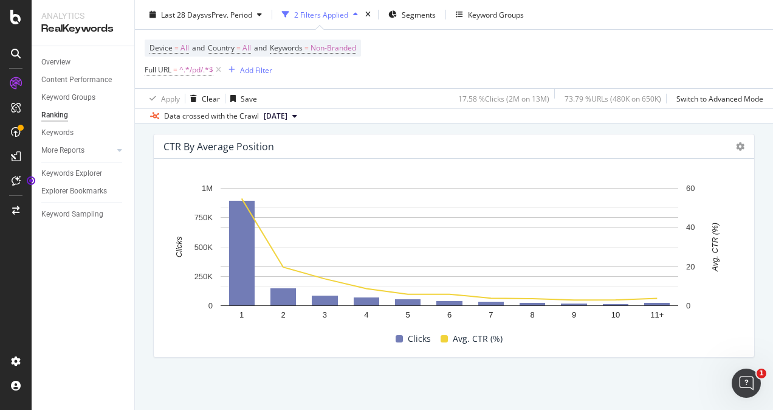
click at [297, 116] on icon at bounding box center [294, 115] width 5 height 7
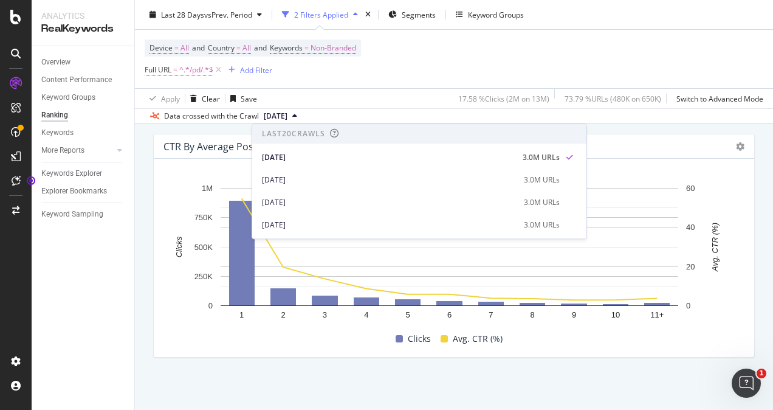
click at [537, 73] on div "Device = All and Country = All and Keywords = Non-Branded Full URL = ^.*/pd/.*$…" at bounding box center [454, 59] width 619 height 58
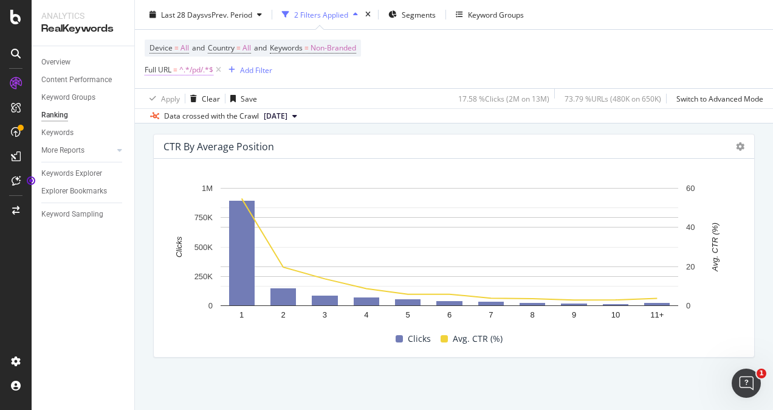
click at [188, 76] on span "^.*/pd/.*$" at bounding box center [196, 69] width 34 height 17
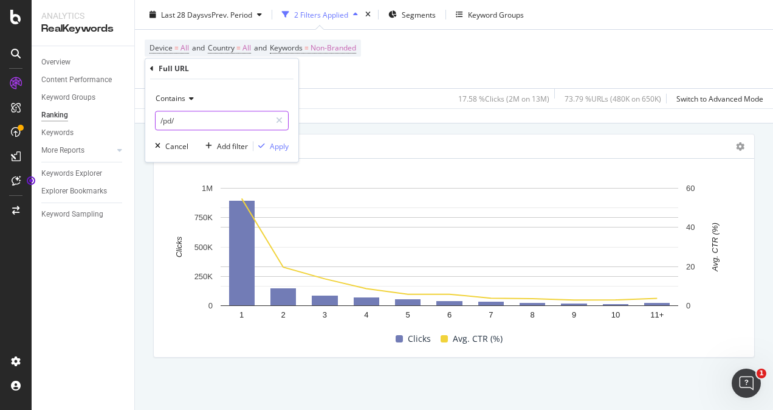
click at [190, 128] on input "/pd/" at bounding box center [213, 120] width 115 height 19
type input "/c/"
click at [282, 148] on div "Apply" at bounding box center [279, 146] width 19 height 10
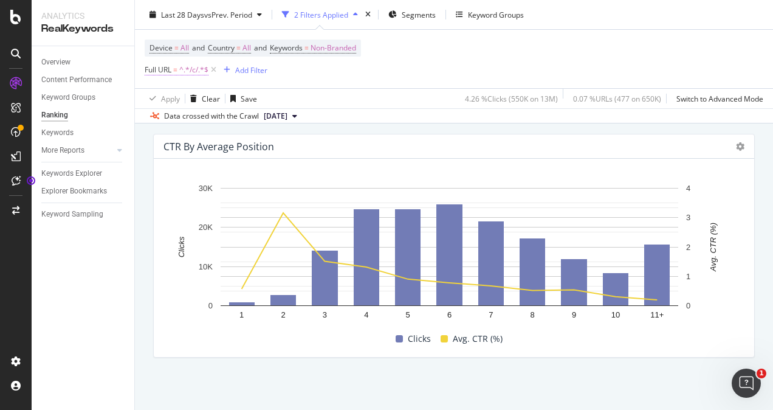
click at [189, 71] on span "^.*/c/.*$" at bounding box center [193, 69] width 29 height 17
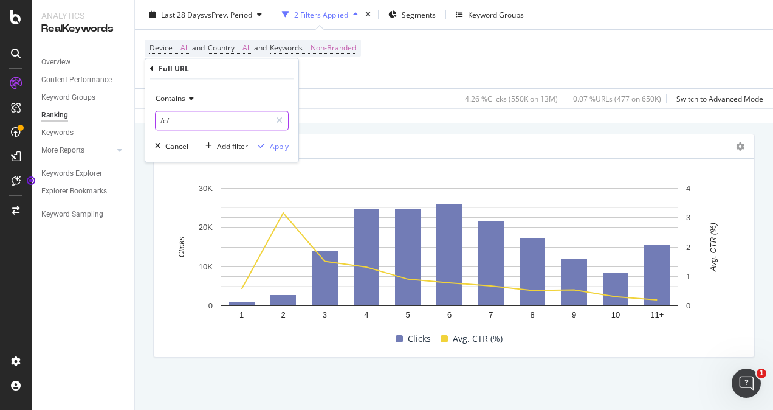
click at [203, 120] on input "/c/" at bounding box center [213, 120] width 115 height 19
paste input "[URL][DOMAIN_NAME]"
type input "[URL][DOMAIN_NAME]"
click at [266, 145] on div "button" at bounding box center [261, 145] width 16 height 7
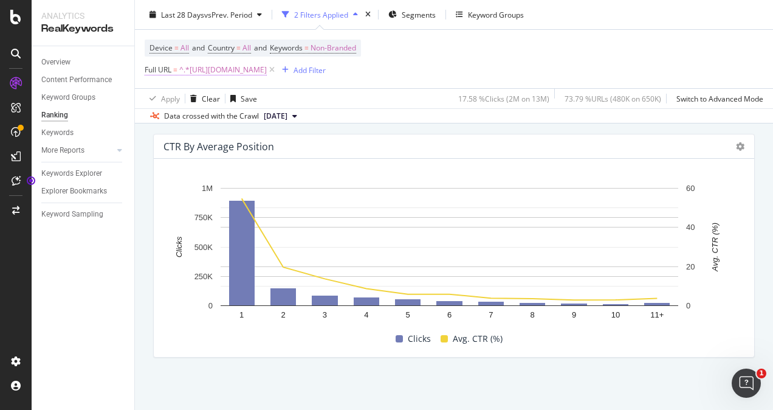
click at [235, 73] on span "^.*[URL][DOMAIN_NAME]" at bounding box center [223, 69] width 88 height 17
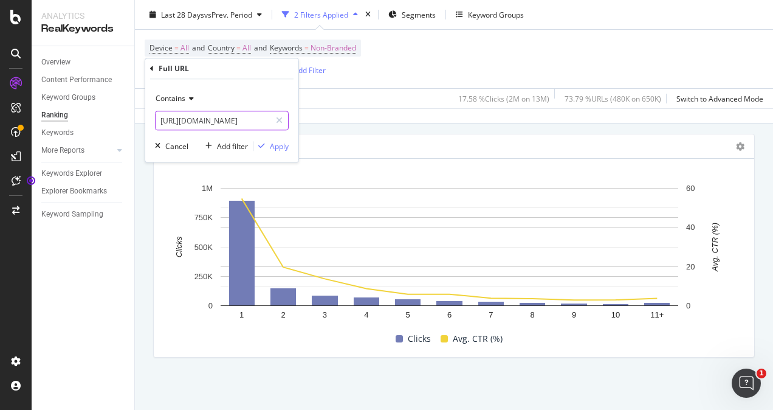
click at [217, 115] on input "[URL][DOMAIN_NAME]" at bounding box center [213, 120] width 115 height 19
paste input "c"
type input "[URL][DOMAIN_NAME]"
click at [271, 146] on div "Apply" at bounding box center [279, 146] width 19 height 10
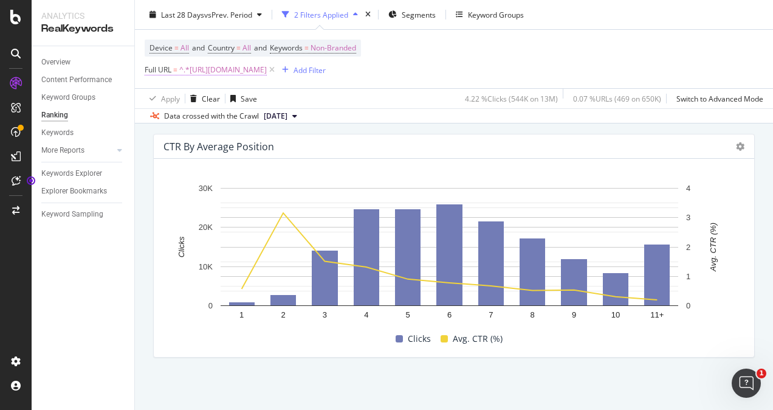
click at [247, 69] on span "^.*[URL][DOMAIN_NAME]" at bounding box center [223, 69] width 88 height 17
click at [489, 66] on div "Device = All and Country = All and Keywords = Non-Branded Full URL = ^.*[URL][D…" at bounding box center [454, 59] width 619 height 58
click at [243, 67] on span "^.*[URL][DOMAIN_NAME]" at bounding box center [223, 69] width 88 height 17
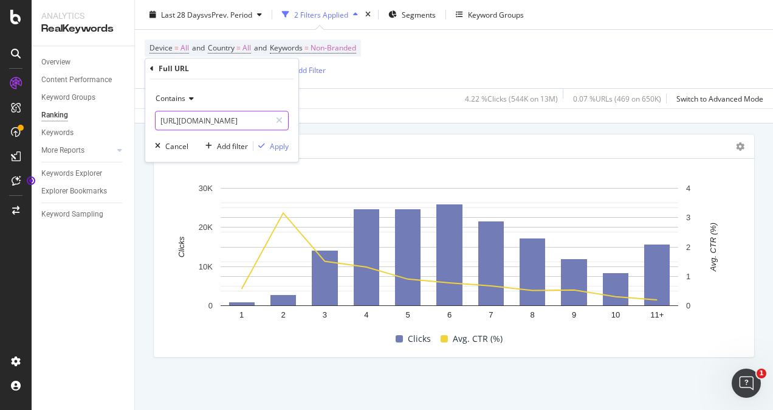
click at [253, 117] on input "[URL][DOMAIN_NAME]" at bounding box center [213, 120] width 115 height 19
click at [258, 122] on input "[URL][DOMAIN_NAME]" at bounding box center [213, 120] width 115 height 19
type input "[URL][DOMAIN_NAME]"
click at [272, 150] on div "Apply" at bounding box center [279, 146] width 19 height 10
